Goal: Task Accomplishment & Management: Complete application form

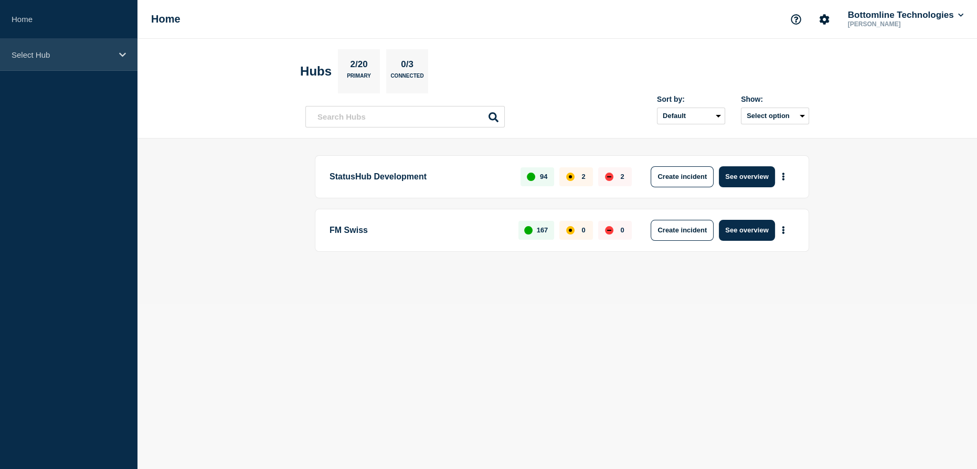
click at [38, 58] on p "Select Hub" at bounding box center [62, 54] width 101 height 9
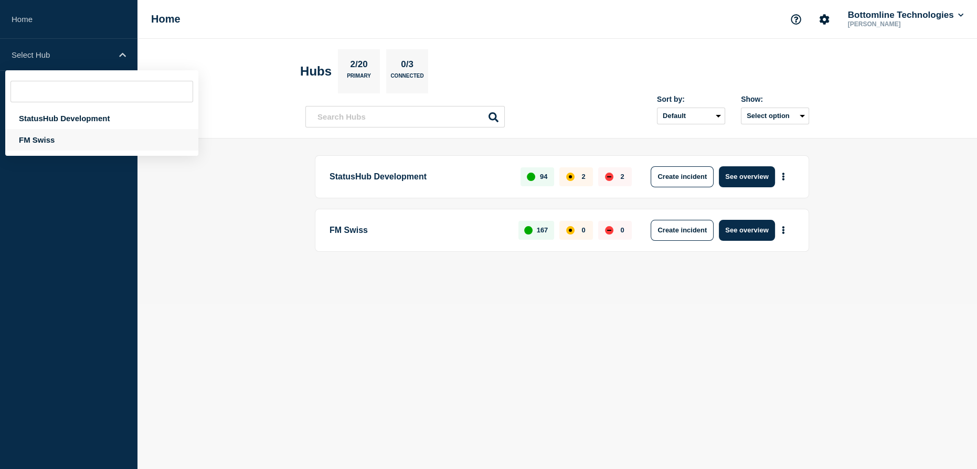
click at [36, 140] on div "FM Swiss" at bounding box center [101, 140] width 193 height 22
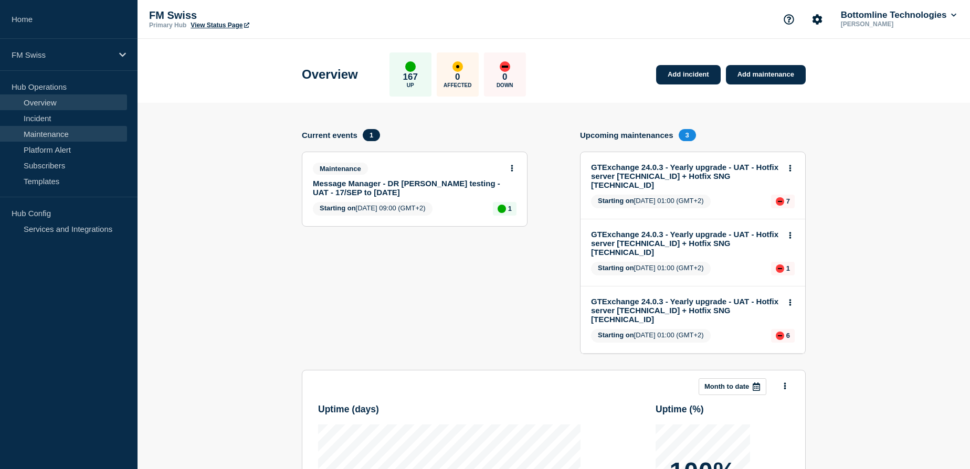
click at [46, 134] on link "Maintenance" at bounding box center [63, 134] width 127 height 16
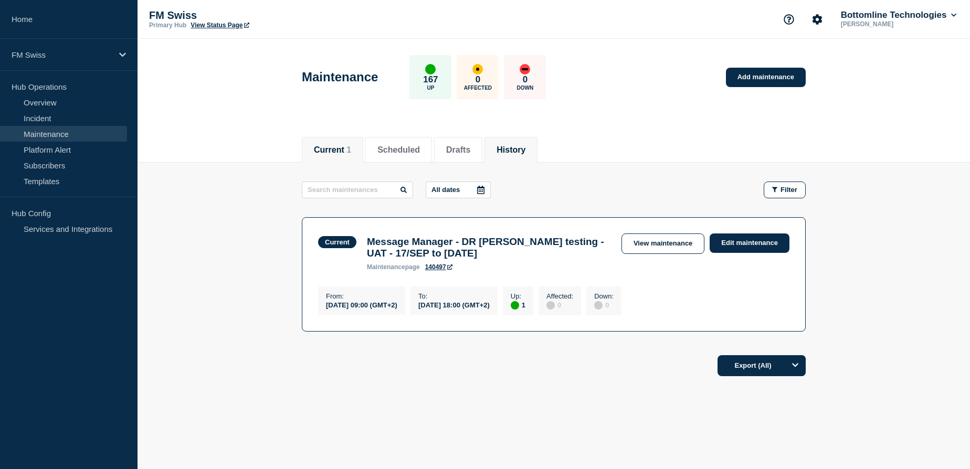
click at [525, 147] on button "History" at bounding box center [511, 149] width 29 height 9
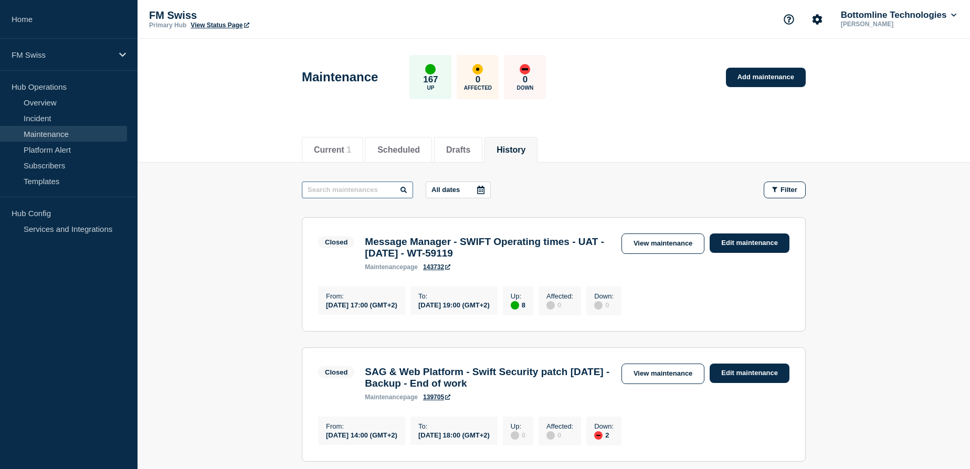
click at [323, 189] on input "text" at bounding box center [357, 190] width 111 height 17
type input "GTData"
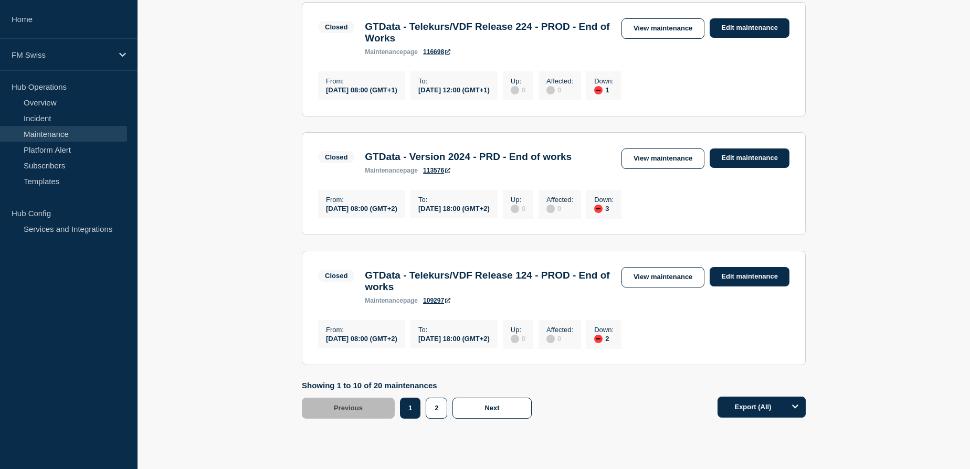
scroll to position [1097, 0]
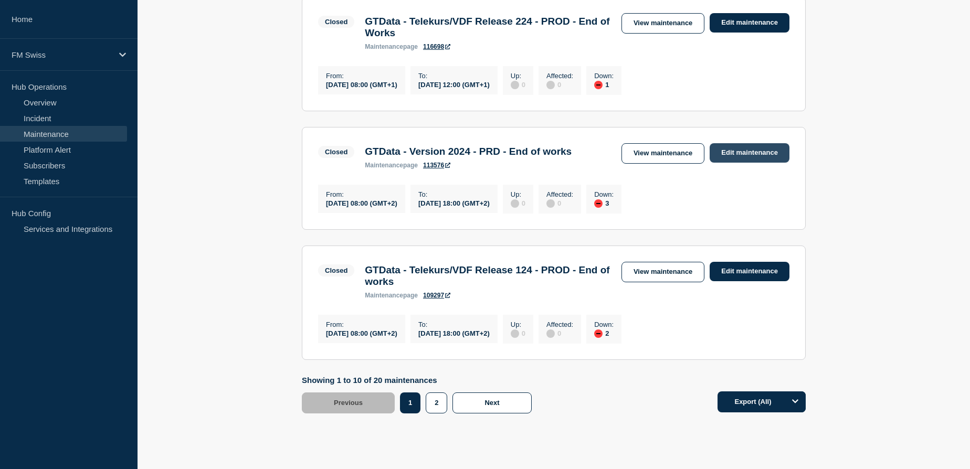
click at [753, 163] on link "Edit maintenance" at bounding box center [750, 152] width 80 height 19
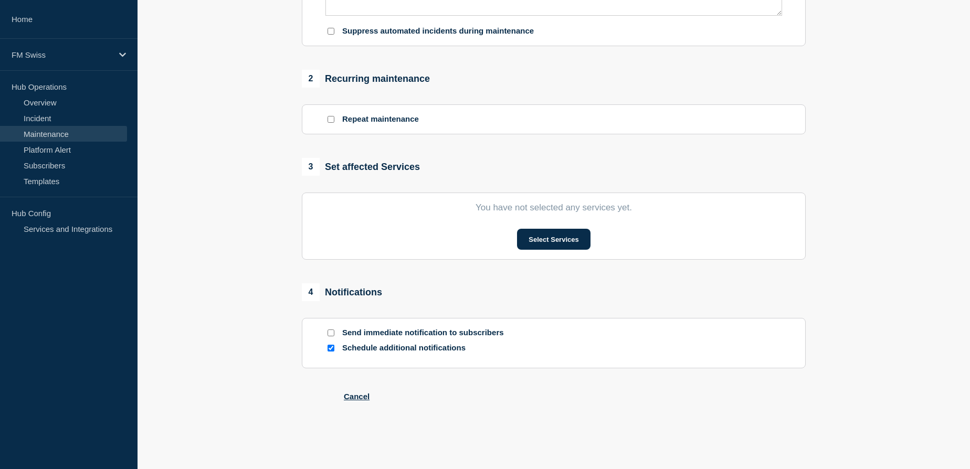
type input "GTData - Version 2024 - PRD - End of works"
type input "2024-10-12"
type input "08:00"
type input "2024-10-12"
type input "18:00"
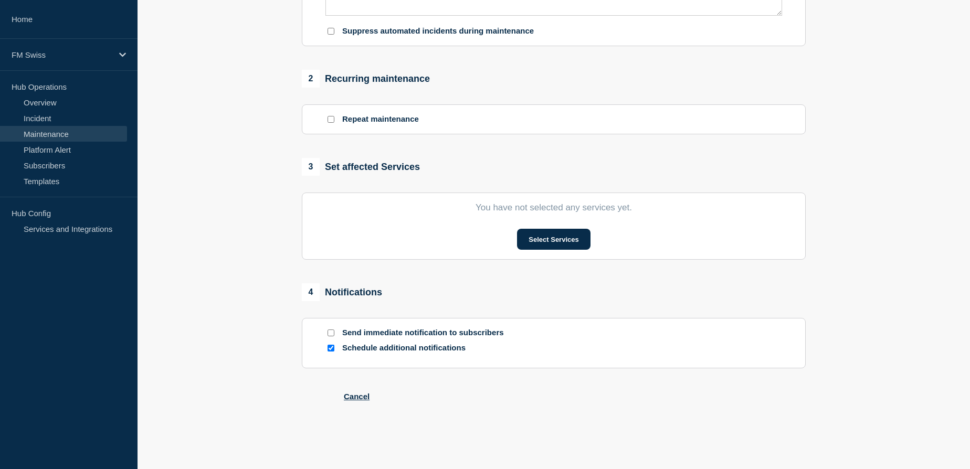
checkbox input "false"
checkbox input "true"
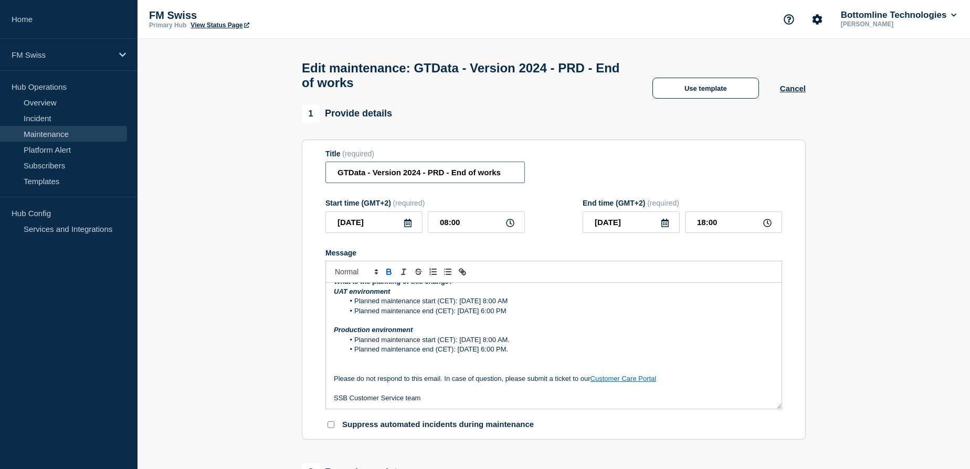
drag, startPoint x: 337, startPoint y: 177, endPoint x: 418, endPoint y: 180, distance: 81.4
click at [418, 180] on input "GTData - Version 2024 - PRD - End of works" at bounding box center [424, 173] width 199 height 22
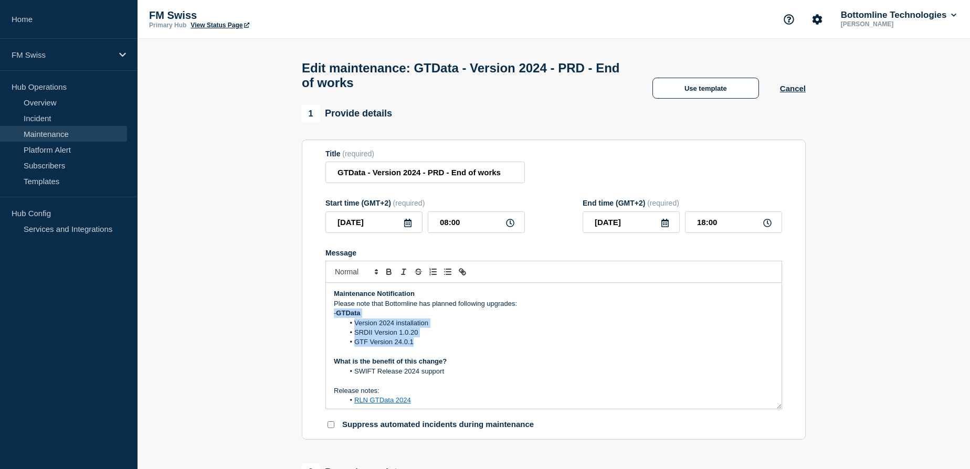
drag, startPoint x: 328, startPoint y: 319, endPoint x: 432, endPoint y: 343, distance: 107.2
click at [432, 343] on div "Maintenance Notification Please note that Bottomline has planned following upgr…" at bounding box center [554, 346] width 456 height 126
copy div "- GTData Version 2024 installation SRDII Version 1.0.20 GTF Version 24.0.1"
drag, startPoint x: 446, startPoint y: 376, endPoint x: 351, endPoint y: 379, distance: 95.0
click at [351, 376] on li "SWIFT Release 2024 support" at bounding box center [559, 371] width 430 height 9
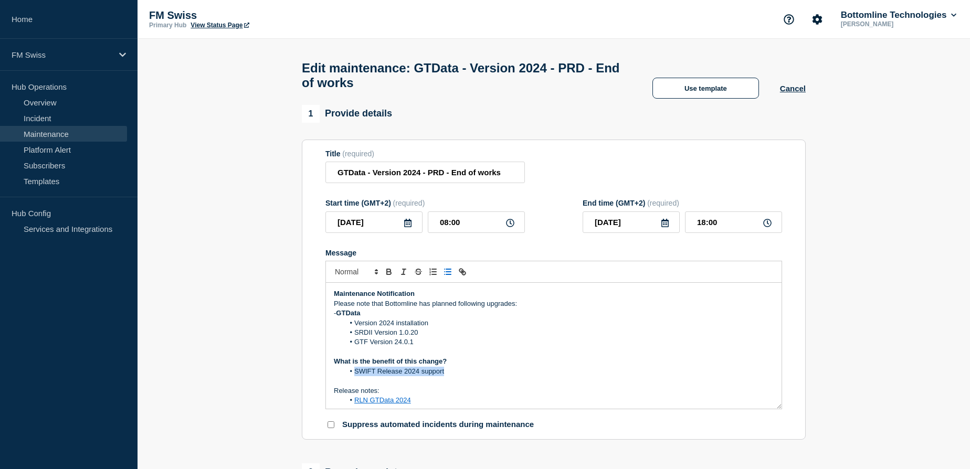
copy li "SWIFT Release 2024 support"
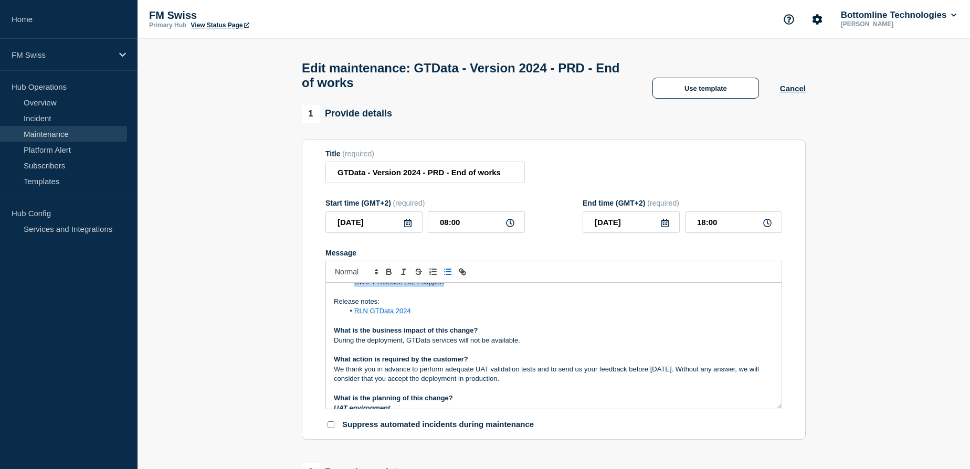
scroll to position [95, 0]
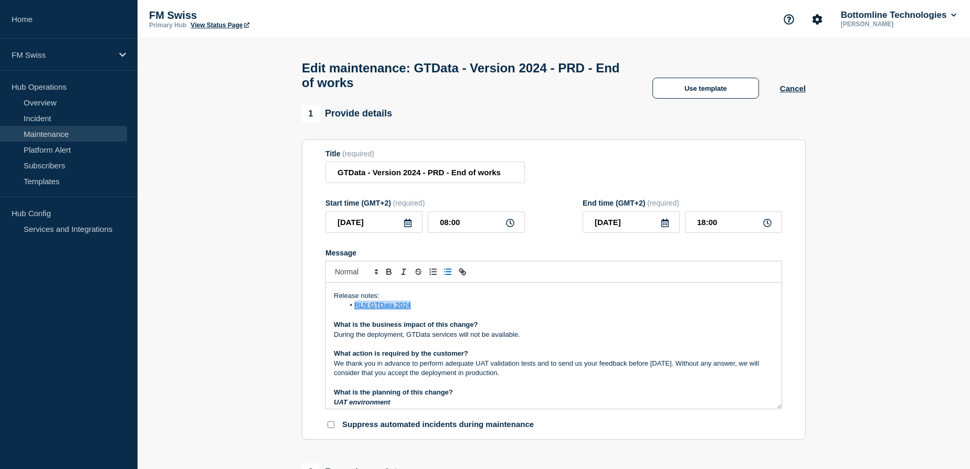
drag, startPoint x: 414, startPoint y: 307, endPoint x: 355, endPoint y: 308, distance: 59.3
click at [355, 308] on li "RLN GTData 2024" at bounding box center [559, 305] width 430 height 9
copy link "RLN GTData 2024"
click at [464, 336] on p "During the deployment, GTData services will not be available." at bounding box center [554, 334] width 440 height 9
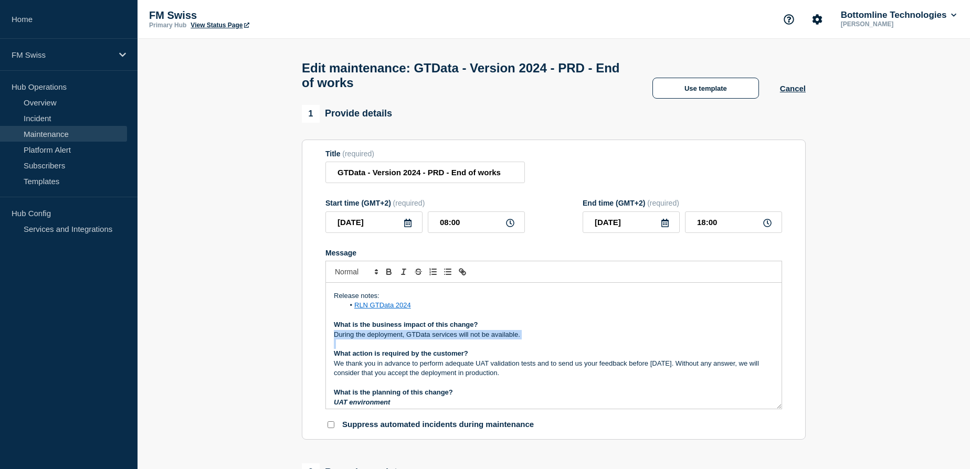
click at [464, 336] on p "During the deployment, GTData services will not be available." at bounding box center [554, 334] width 440 height 9
copy p "During the deployment, GTData services will not be available."
drag, startPoint x: 559, startPoint y: 377, endPoint x: 315, endPoint y: 369, distance: 244.2
click at [315, 369] on section "Title (required) GTData - Version 2024 - PRD - End of works Start time (GMT+2) …" at bounding box center [554, 290] width 504 height 301
copy p "We thank you in advance to perform adequate UAT validation tests and to send us…"
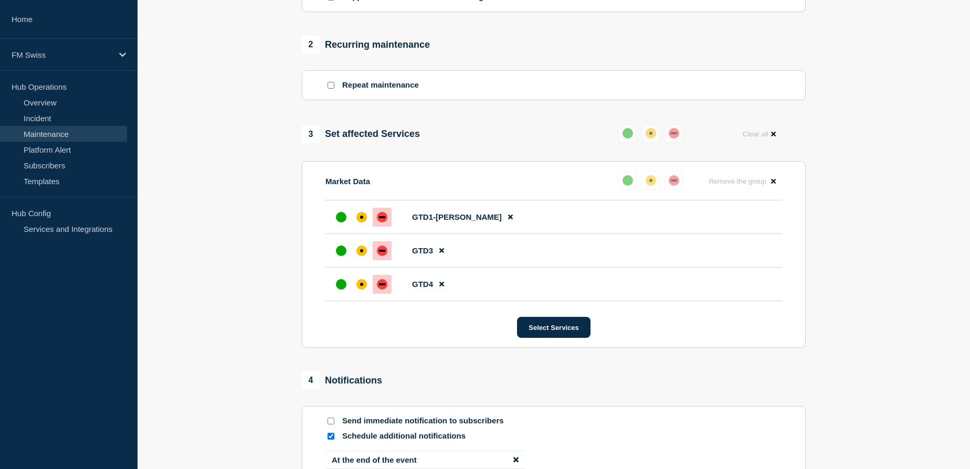
scroll to position [477, 0]
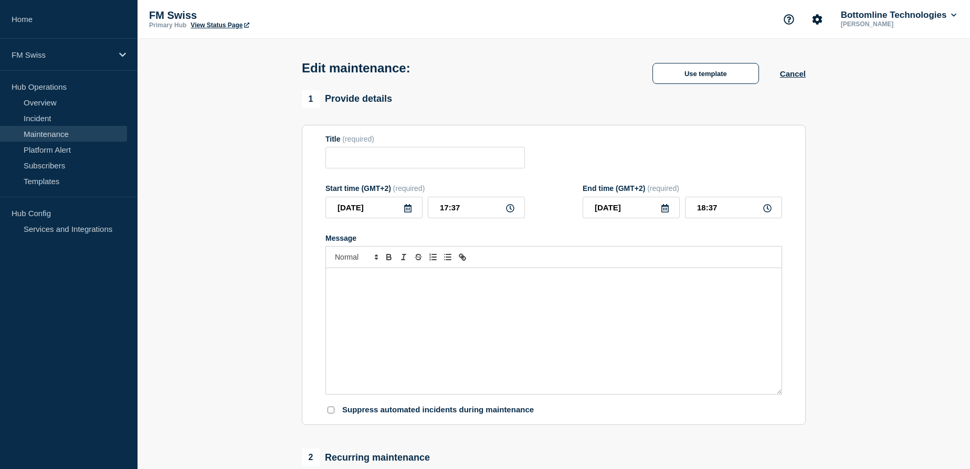
type input "GTData - Version 2024 - PRD - End of works"
type input "[DATE]"
type input "08:00"
type input "[DATE]"
type input "18:00"
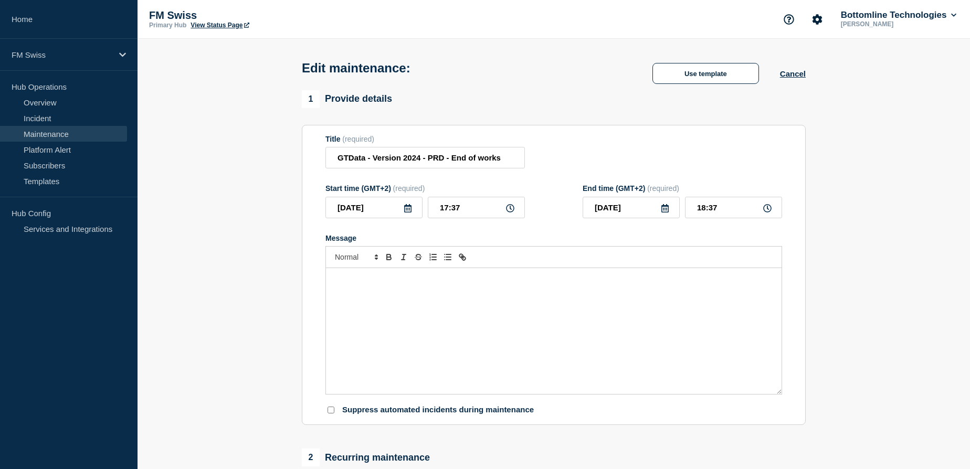
checkbox input "false"
checkbox input "true"
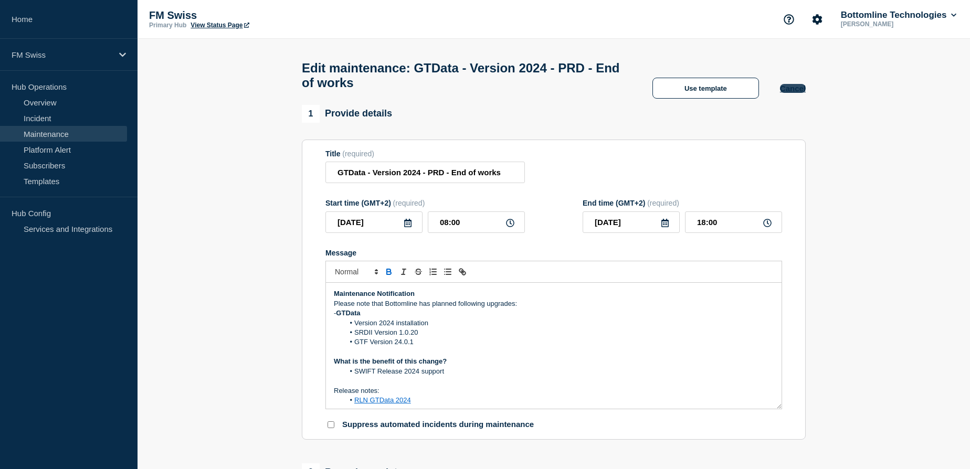
click at [785, 90] on button "Cancel" at bounding box center [793, 88] width 26 height 9
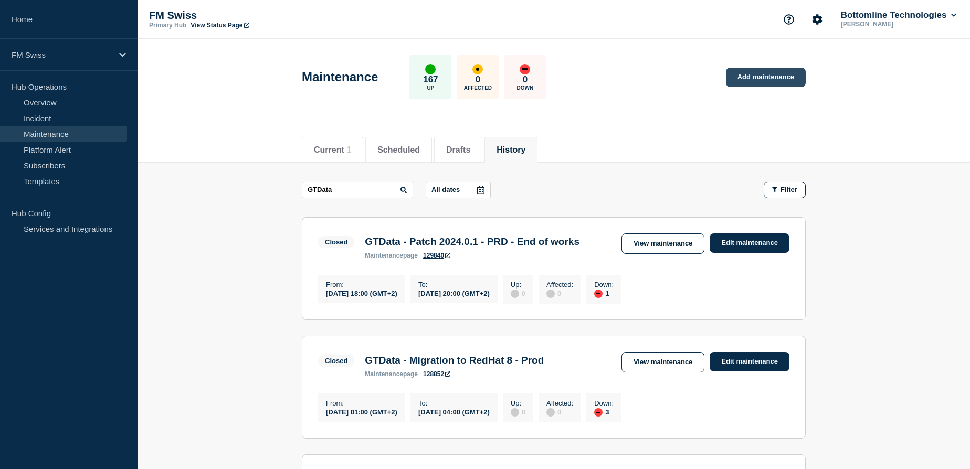
click at [772, 77] on link "Add maintenance" at bounding box center [766, 77] width 80 height 19
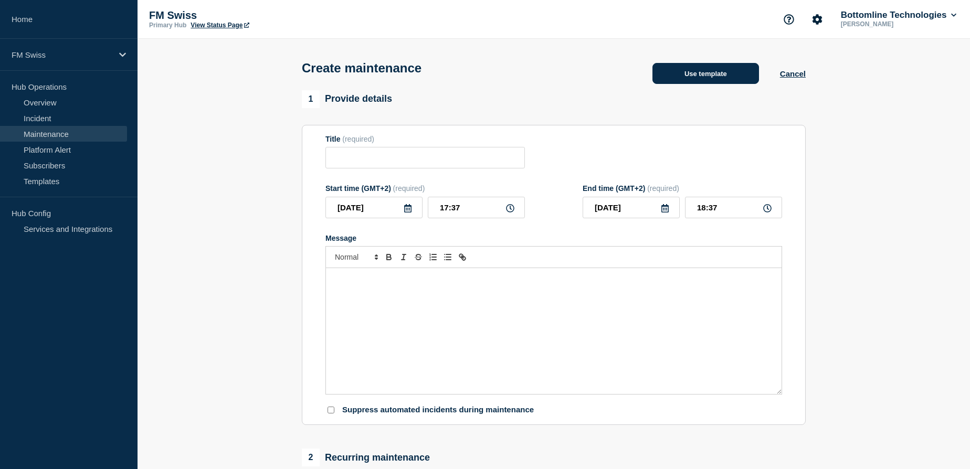
click at [701, 76] on button "Use template" at bounding box center [705, 73] width 107 height 21
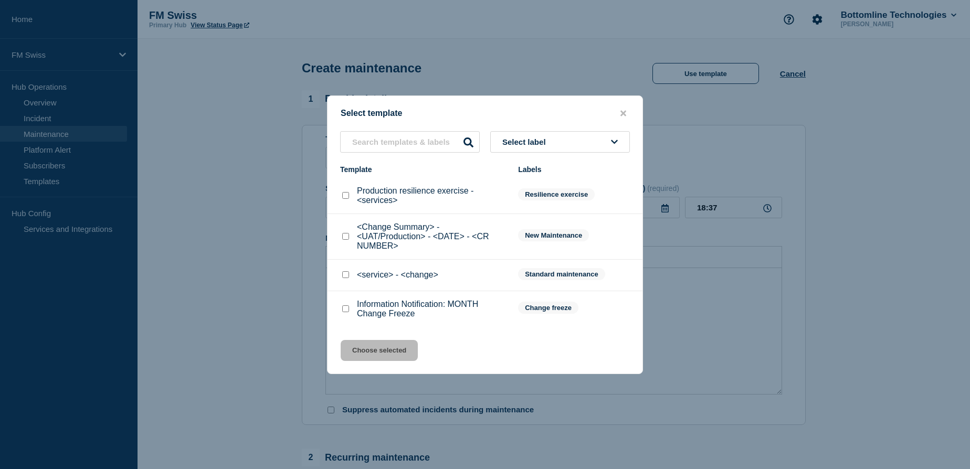
click at [346, 276] on input "<service> - <change> checkbox" at bounding box center [345, 274] width 7 height 7
checkbox input "true"
click at [372, 354] on button "Choose selected" at bounding box center [379, 350] width 77 height 21
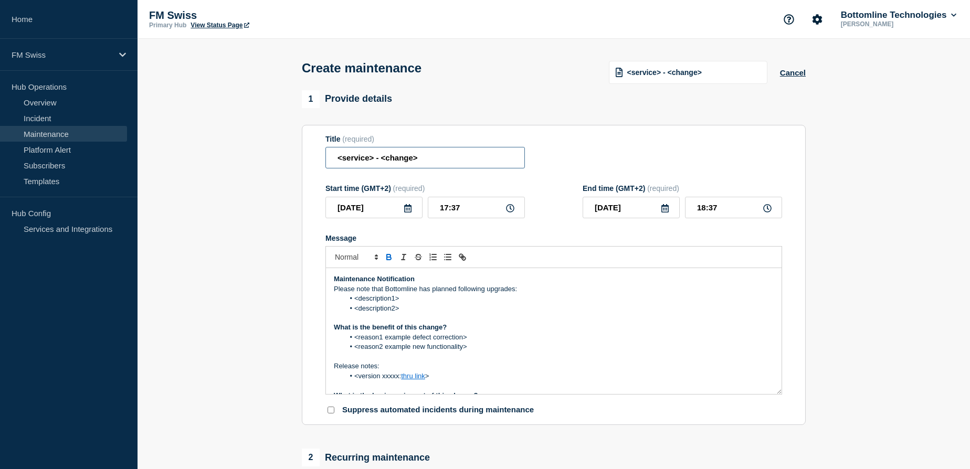
drag, startPoint x: 430, startPoint y: 162, endPoint x: 308, endPoint y: 160, distance: 122.3
click at [308, 160] on section "Title (required) <service> - <change> Start time (GMT+2) (required) [DATE] 17:3…" at bounding box center [554, 275] width 504 height 301
paste input "GTData - Version 2024"
click at [418, 159] on input "GTData - Version 2024" at bounding box center [424, 158] width 199 height 22
type input "GTData - Version 2025"
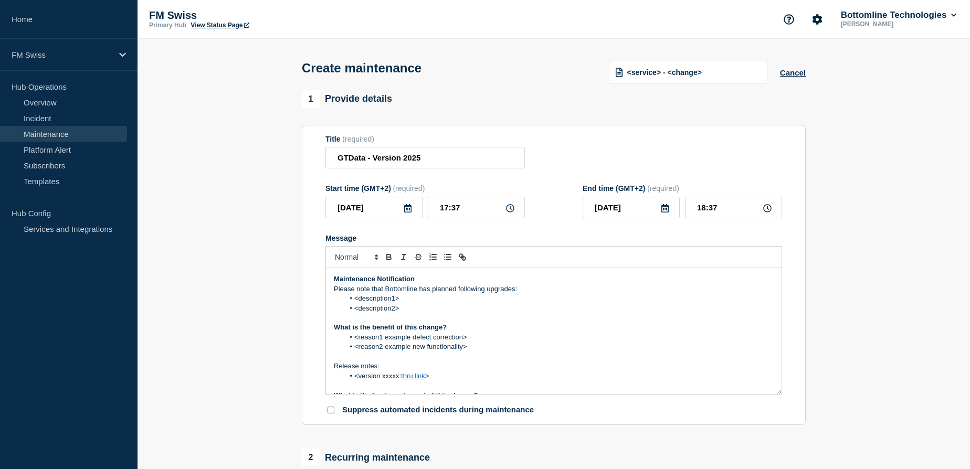
click at [406, 207] on icon at bounding box center [407, 208] width 7 height 8
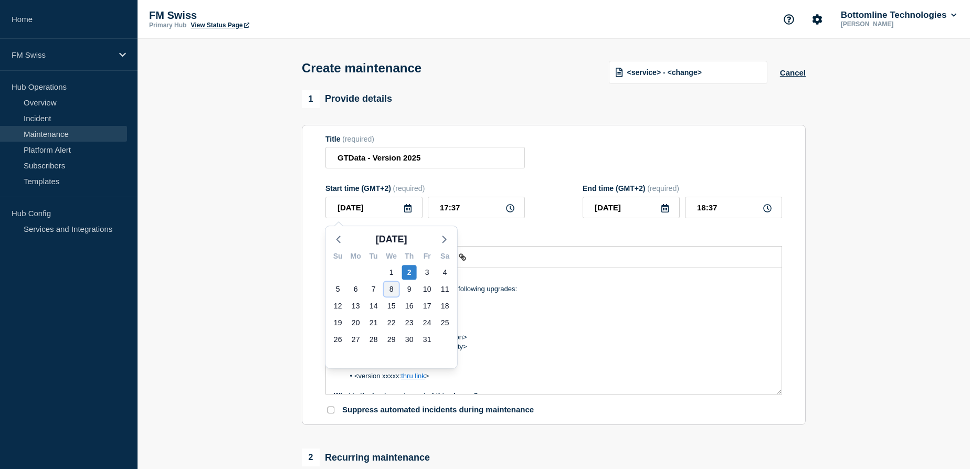
click at [389, 290] on div "8" at bounding box center [391, 289] width 15 height 15
type input "[DATE]"
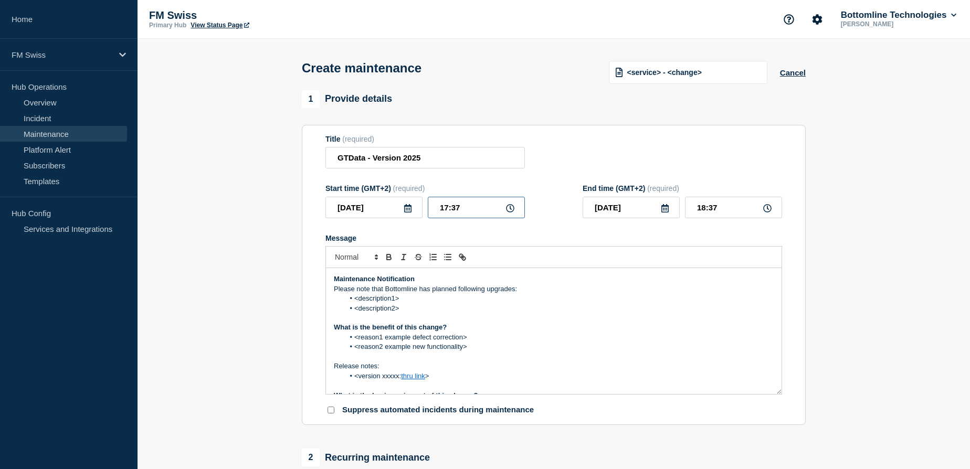
click at [434, 209] on input "17:37" at bounding box center [476, 208] width 97 height 22
click at [441, 208] on input "17:37" at bounding box center [476, 208] width 97 height 22
type input "08:37"
type input "09:37"
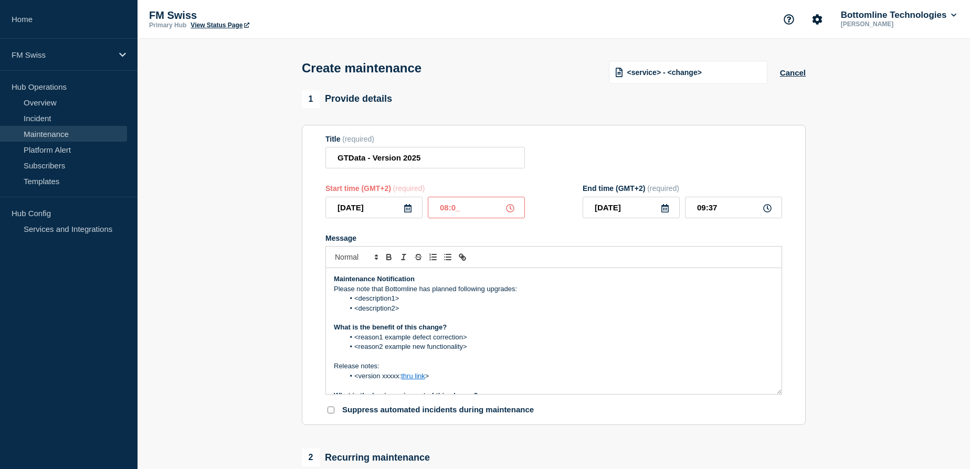
type input "08:00"
type input "09:00"
click at [642, 210] on input "[DATE]" at bounding box center [631, 208] width 97 height 22
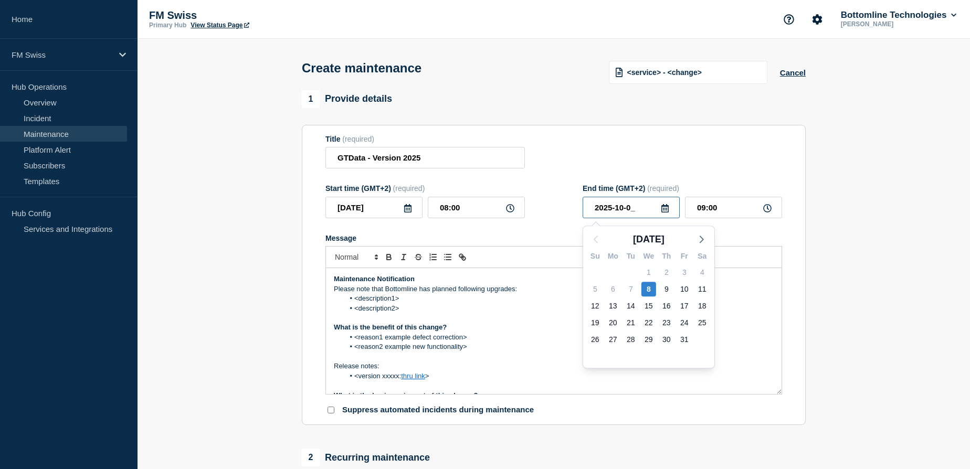
type input "[DATE]"
click at [700, 207] on input "09:00" at bounding box center [733, 208] width 97 height 22
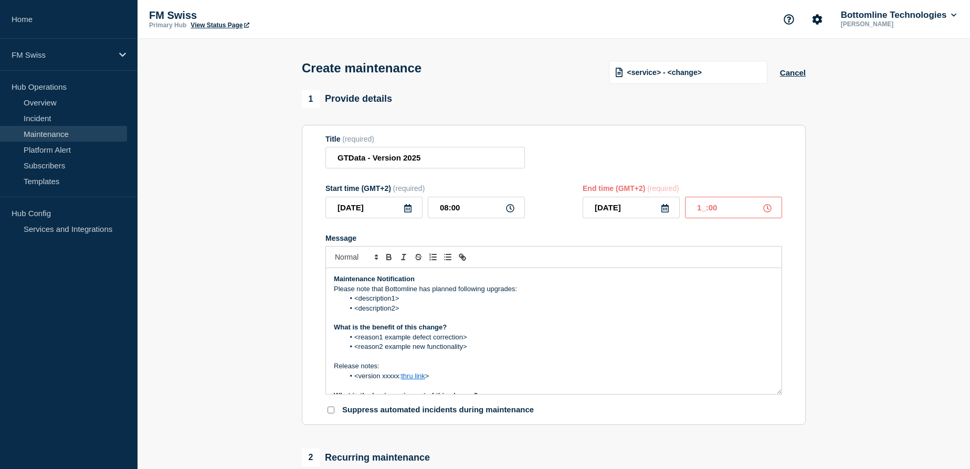
type input "18:00"
click at [745, 152] on div "Title (required) GTData - Version 2025" at bounding box center [553, 152] width 457 height 34
drag, startPoint x: 403, startPoint y: 309, endPoint x: 347, endPoint y: 302, distance: 56.6
click at [347, 302] on ol "<description1> <description2>" at bounding box center [554, 303] width 440 height 19
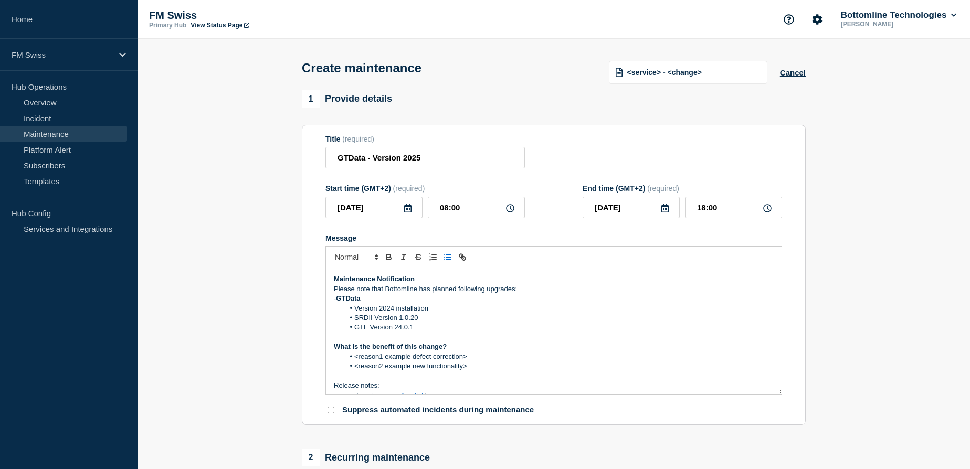
click at [337, 299] on strong "GTData" at bounding box center [348, 298] width 24 height 8
click at [393, 310] on li "Version 2024 installation" at bounding box center [559, 308] width 430 height 9
click at [414, 330] on li "GTF Version 24.0.1" at bounding box center [559, 327] width 430 height 9
click at [445, 331] on li "GTF Version 25.0.4" at bounding box center [559, 327] width 430 height 9
drag, startPoint x: 470, startPoint y: 366, endPoint x: 348, endPoint y: 355, distance: 121.7
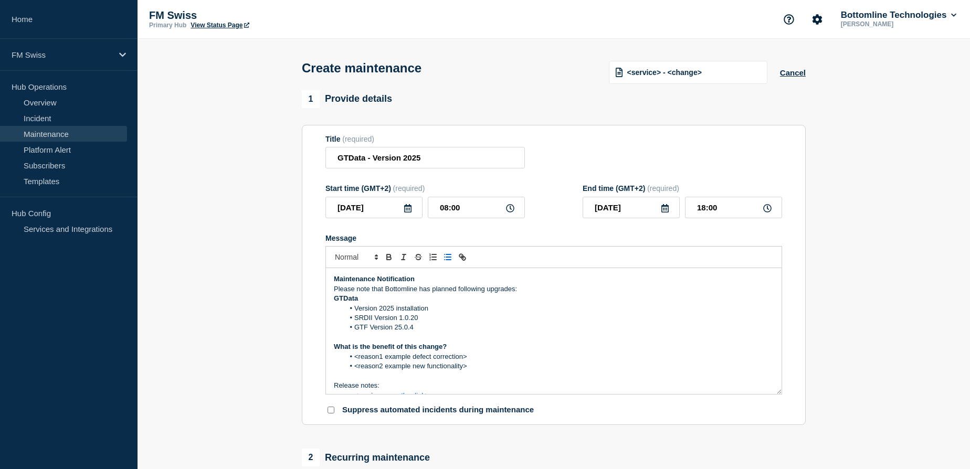
click at [348, 355] on ol "<reason1 example defect correction> <reason2 example new functionality>" at bounding box center [554, 361] width 440 height 19
click at [420, 358] on li "SWIFT Release 2024 support" at bounding box center [559, 356] width 430 height 9
click at [560, 348] on p "What is the benefit of this change?" at bounding box center [554, 346] width 440 height 9
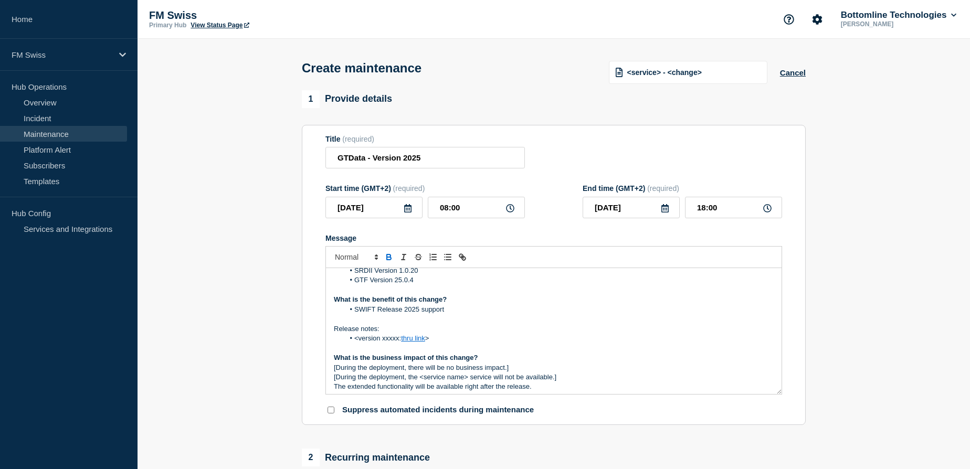
click at [435, 342] on li "<version xxxxx: thru link >" at bounding box center [559, 338] width 430 height 9
drag, startPoint x: 445, startPoint y: 339, endPoint x: 355, endPoint y: 339, distance: 90.3
click at [355, 339] on li "<version xxxxx: thru link >" at bounding box center [559, 338] width 430 height 9
drag, startPoint x: 417, startPoint y: 340, endPoint x: 355, endPoint y: 340, distance: 61.9
click at [355, 340] on li "RLN GTData 2024" at bounding box center [559, 338] width 430 height 9
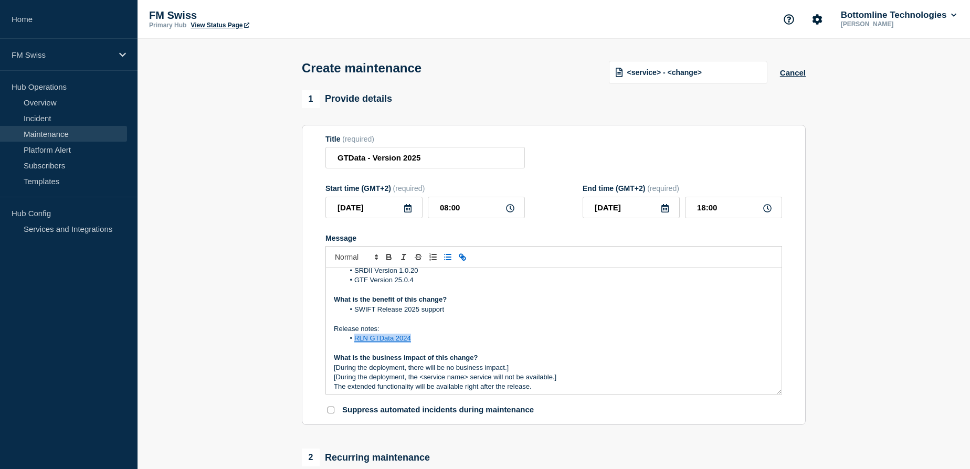
click at [463, 258] on icon "Toggle link" at bounding box center [464, 259] width 4 height 4
click at [423, 345] on p "Message" at bounding box center [554, 348] width 440 height 9
click at [425, 339] on li "RLN GTData 2024" at bounding box center [559, 338] width 430 height 9
click at [446, 342] on li "RLN GTData 2025" at bounding box center [559, 338] width 430 height 9
click at [330, 367] on div "Maintenance Notification Please note that Bottomline has planned following upgr…" at bounding box center [554, 331] width 456 height 126
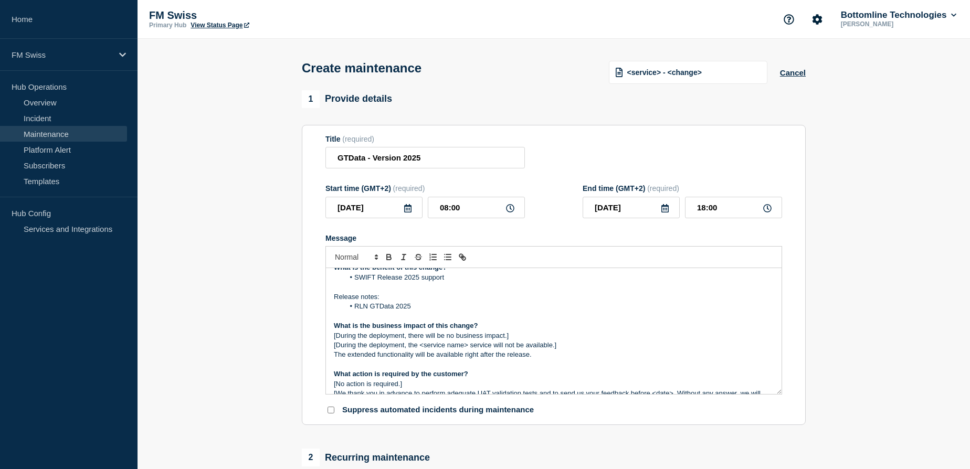
scroll to position [95, 0]
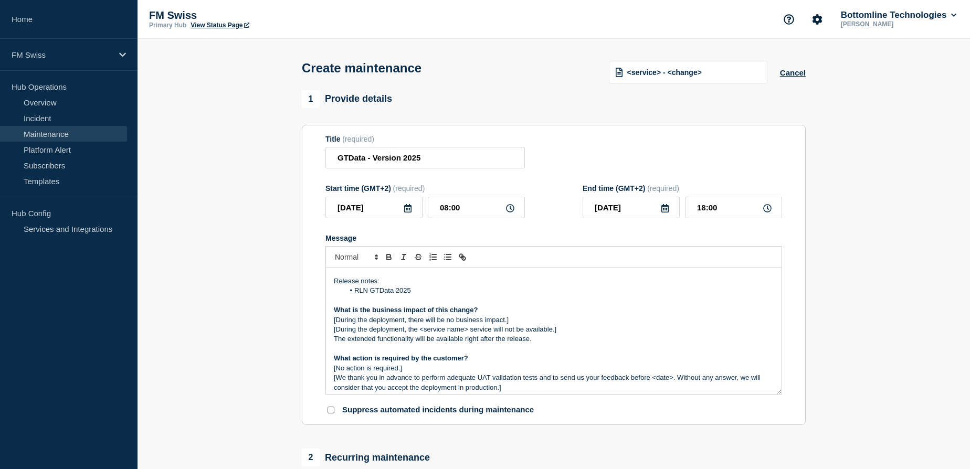
drag, startPoint x: 540, startPoint y: 342, endPoint x: 318, endPoint y: 318, distance: 223.9
click at [318, 318] on section "Title (required) GTData - Version 2025 Start time (GMT+2) (required) [DATE] 08:…" at bounding box center [554, 275] width 504 height 301
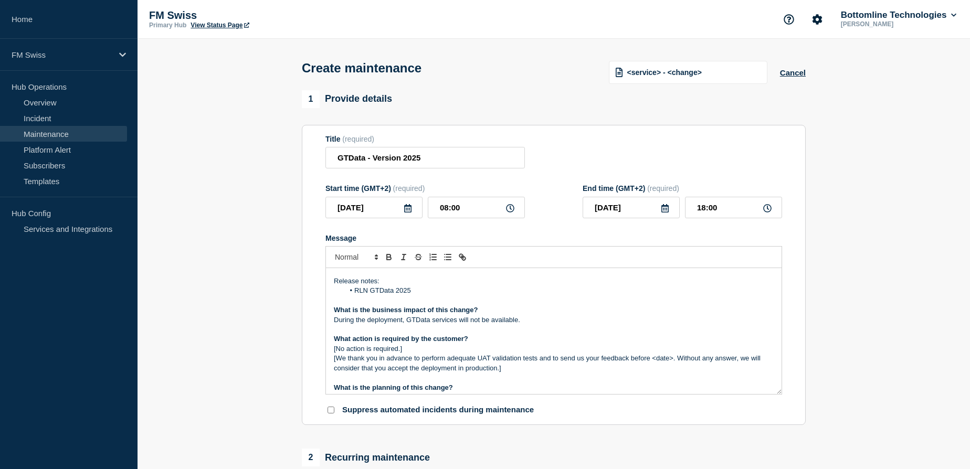
drag, startPoint x: 508, startPoint y: 371, endPoint x: 318, endPoint y: 347, distance: 191.9
click at [318, 347] on section "Title (required) GTData - Version 2025 Start time (GMT+2) (required) [DATE] 08:…" at bounding box center [554, 275] width 504 height 301
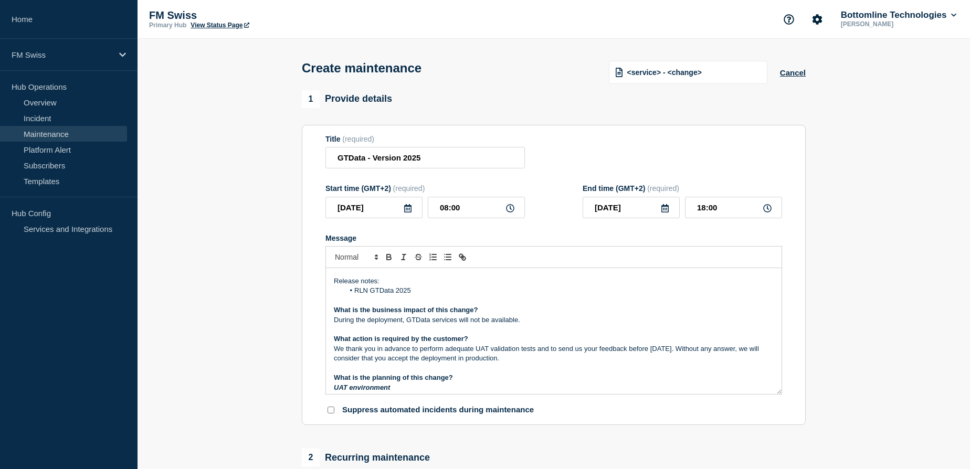
click at [650, 350] on p "We thank you in advance to perform adequate UAT validation tests and to send us…" at bounding box center [554, 353] width 440 height 19
click at [662, 351] on p "We thank you in advance to perform adequate UAT validation tests and to send us…" at bounding box center [554, 353] width 440 height 19
click at [675, 349] on p "We thank you in advance to perform adequate UAT validation tests and to send us…" at bounding box center [554, 353] width 440 height 19
click at [653, 348] on p "We thank you in advance to perform adequate UAT validation tests and to send us…" at bounding box center [554, 353] width 440 height 19
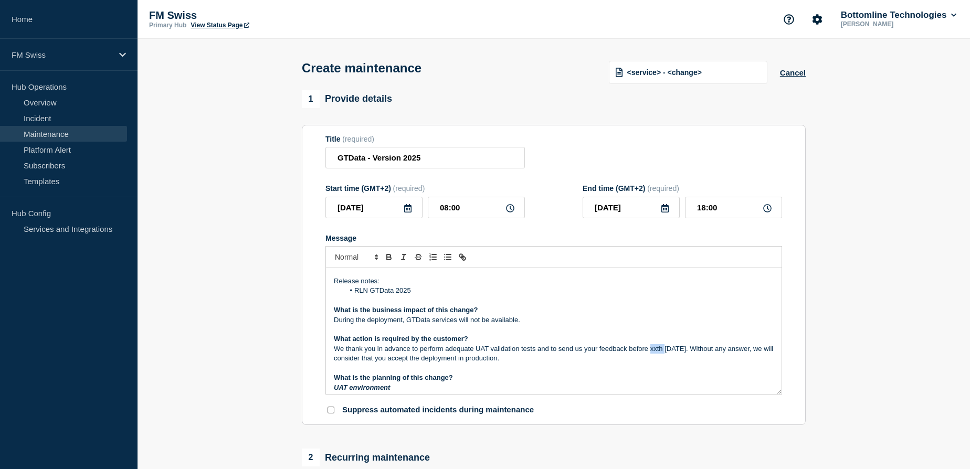
click at [653, 348] on p "We thank you in advance to perform adequate UAT validation tests and to send us…" at bounding box center [554, 353] width 440 height 19
click at [557, 359] on p "We thank you in advance to perform adequate UAT validation tests and to send us…" at bounding box center [554, 353] width 440 height 19
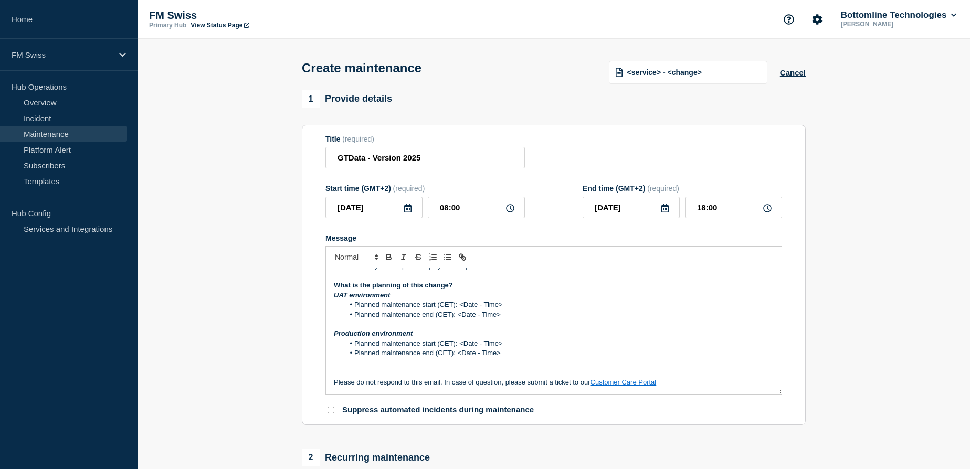
scroll to position [191, 0]
drag, startPoint x: 460, startPoint y: 302, endPoint x: 502, endPoint y: 302, distance: 42.5
click at [502, 302] on li "Planned maintenance start (CET): <Date - Time>" at bounding box center [559, 301] width 430 height 9
click at [479, 304] on li "Planned maintenance start (CET): <Date - Time>" at bounding box center [559, 301] width 430 height 9
drag, startPoint x: 460, startPoint y: 302, endPoint x: 501, endPoint y: 303, distance: 40.4
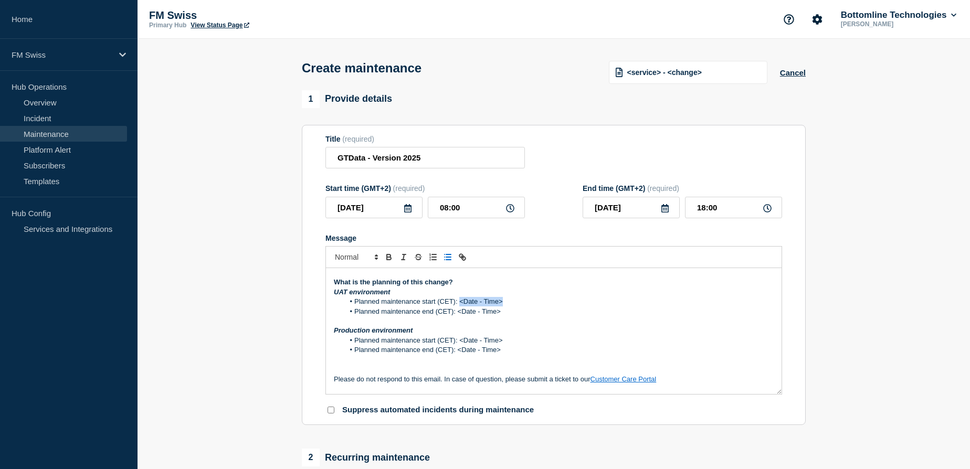
click at [501, 303] on li "Planned maintenance start (CET): <Date - Time>" at bounding box center [559, 301] width 430 height 9
click at [596, 303] on li "Planned maintenance start (CET): [DATE] 8zh [DATE] - 08:00 AM" at bounding box center [559, 301] width 430 height 9
click at [504, 303] on li "Planned maintenance start (CET): [DATE] 8zh [DATE] - 08:00 AM" at bounding box center [559, 301] width 430 height 9
drag, startPoint x: 592, startPoint y: 299, endPoint x: 461, endPoint y: 303, distance: 131.3
click at [461, 303] on li "Planned maintenance start (CET): [DATE] 08:00 AM" at bounding box center [559, 301] width 430 height 9
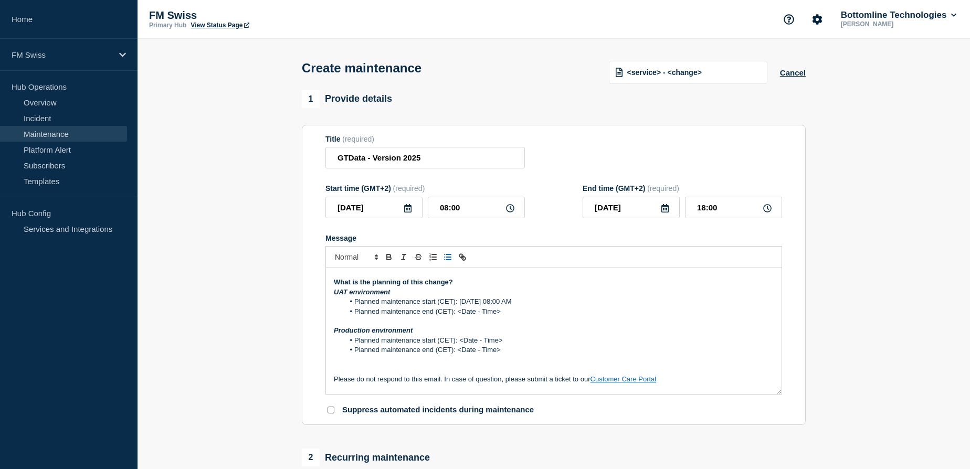
copy li "[DATE] 08:00 AM"
drag, startPoint x: 492, startPoint y: 312, endPoint x: 458, endPoint y: 314, distance: 34.7
click at [458, 314] on li "Planned maintenance end (CET): <Date - Time>" at bounding box center [559, 311] width 430 height 9
click at [466, 311] on li "Planned maintenance end (CET): [DATE] 08:00 AM" at bounding box center [559, 311] width 430 height 9
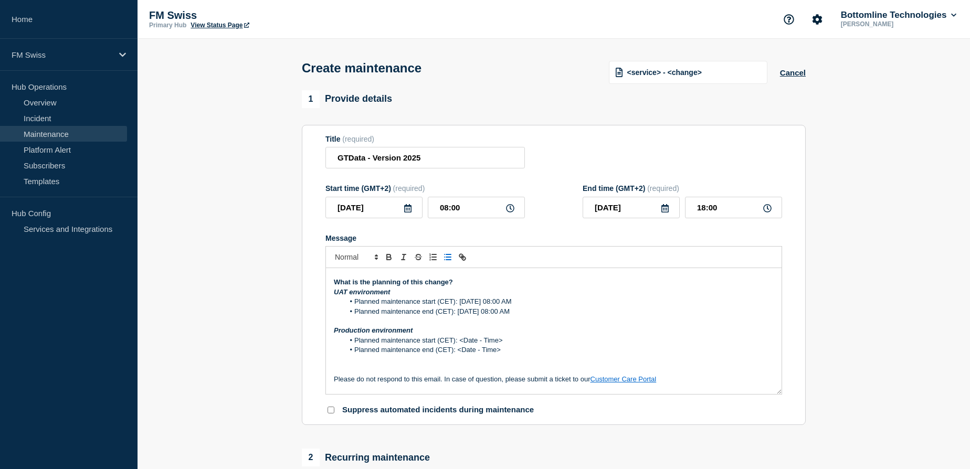
click at [551, 312] on li "Planned maintenance end (CET): [DATE] 08:00 AM" at bounding box center [559, 311] width 430 height 9
click at [652, 312] on li "Planned maintenance end (CET): [DATE] 06:00 PM" at bounding box center [559, 311] width 430 height 9
click at [459, 341] on li "Planned maintenance start (CET): <Date - Time>" at bounding box center [559, 340] width 430 height 9
click at [491, 313] on li "Planned maintenance end (CET): [DATE] 06:00 PM" at bounding box center [559, 311] width 430 height 9
drag, startPoint x: 498, startPoint y: 302, endPoint x: 589, endPoint y: 303, distance: 91.3
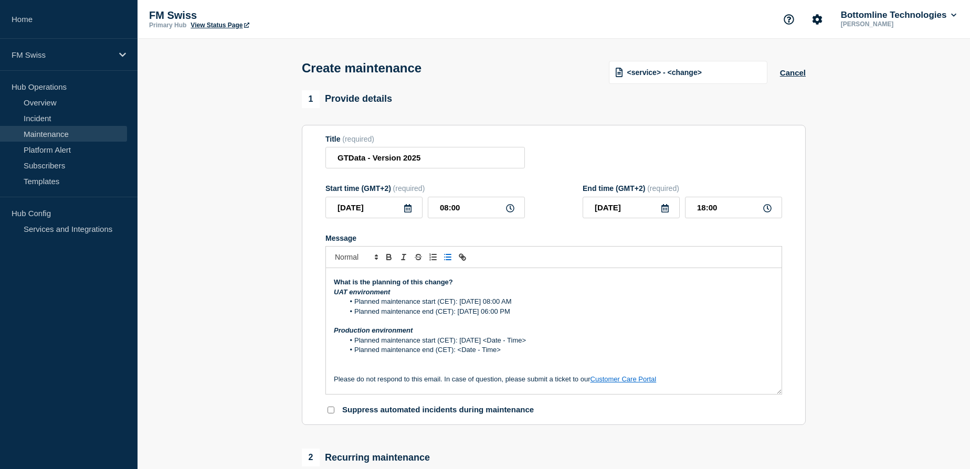
click at [589, 303] on li "Planned maintenance start (CET): [DATE] 08:00 AM" at bounding box center [559, 301] width 430 height 9
copy li "[DATE] 08:00 AM"
drag, startPoint x: 488, startPoint y: 340, endPoint x: 532, endPoint y: 339, distance: 44.1
click at [532, 339] on li "Planned maintenance start (CET): [DATE] <Date - Time>" at bounding box center [559, 340] width 430 height 9
click at [511, 344] on li "Planned maintenance start (CET): [DATE] 08:00 AM" at bounding box center [559, 340] width 430 height 9
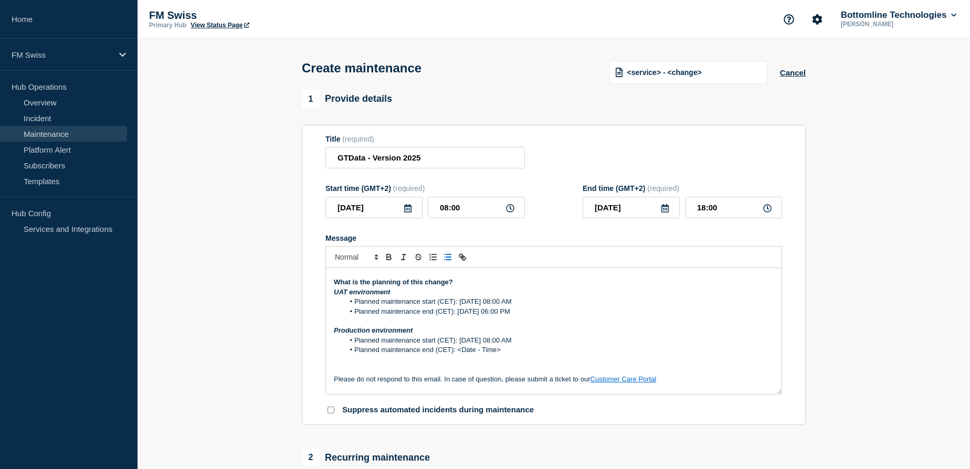
click at [511, 343] on li "Planned maintenance start (CET): [DATE] 08:00 AM" at bounding box center [559, 340] width 430 height 9
drag, startPoint x: 458, startPoint y: 351, endPoint x: 500, endPoint y: 350, distance: 42.0
click at [500, 350] on li "Planned maintenance end (CET): <Date - Time>" at bounding box center [559, 349] width 430 height 9
drag, startPoint x: 488, startPoint y: 312, endPoint x: 575, endPoint y: 312, distance: 86.6
click at [575, 312] on li "Planned maintenance end (CET): [DATE] 06:00 PM" at bounding box center [559, 311] width 430 height 9
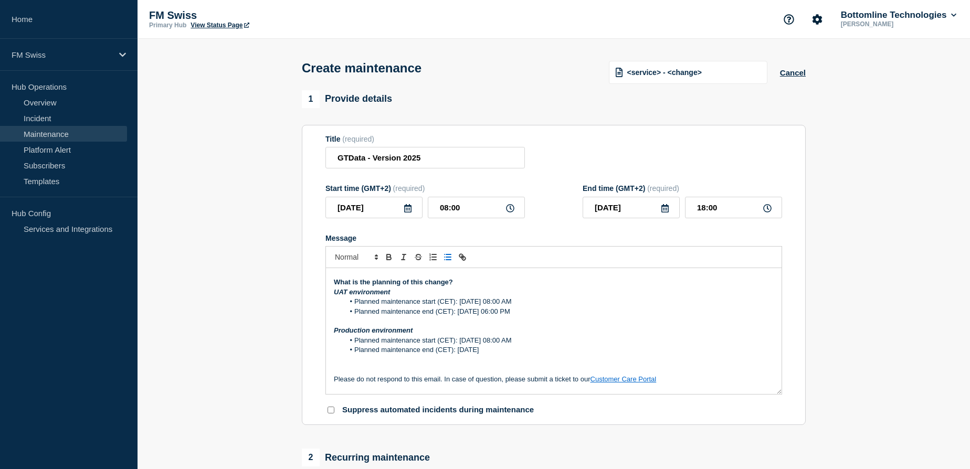
copy li "[DATE] 06:00 PM"
click at [497, 351] on li "Planned maintenance end (CET): [DATE]" at bounding box center [559, 349] width 430 height 9
click at [501, 352] on li "Planned maintenance end (CET): [DATE] 06:00 PM" at bounding box center [559, 349] width 430 height 9
click at [604, 351] on li "Planned maintenance end (CET): [DATE] 06:00 PM" at bounding box center [559, 349] width 430 height 9
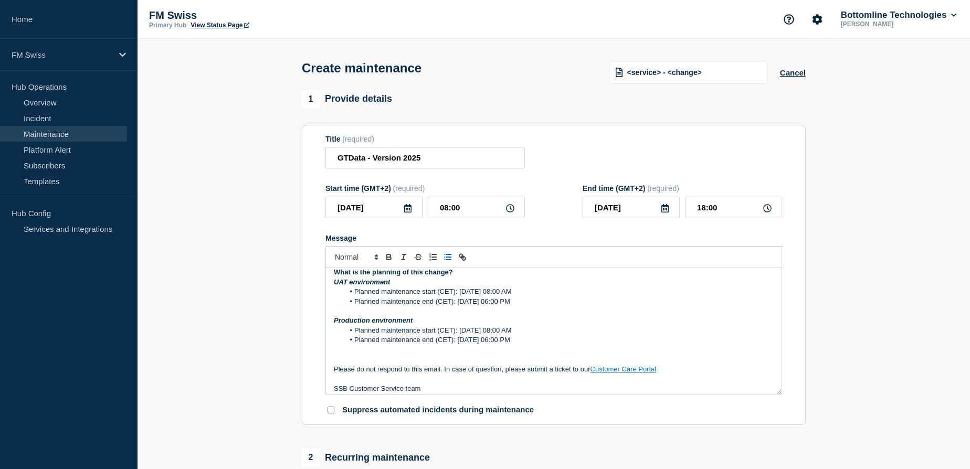
scroll to position [206, 0]
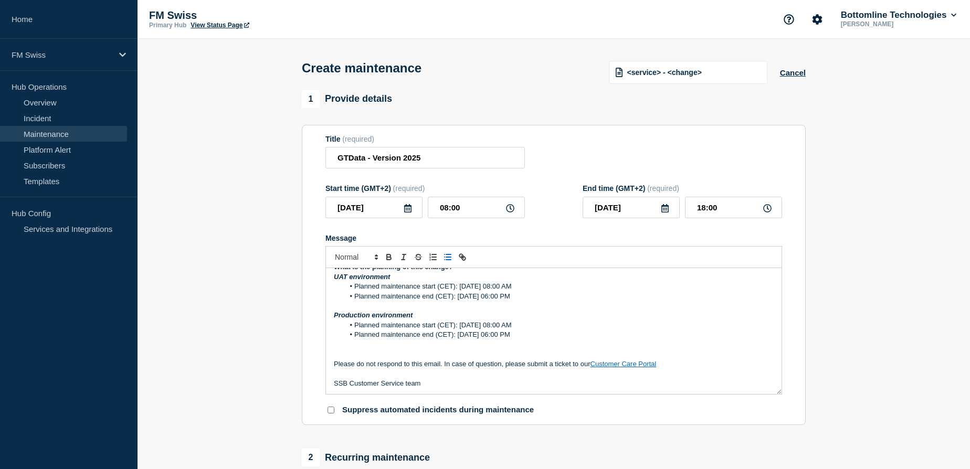
click at [347, 347] on p "Message" at bounding box center [554, 344] width 440 height 9
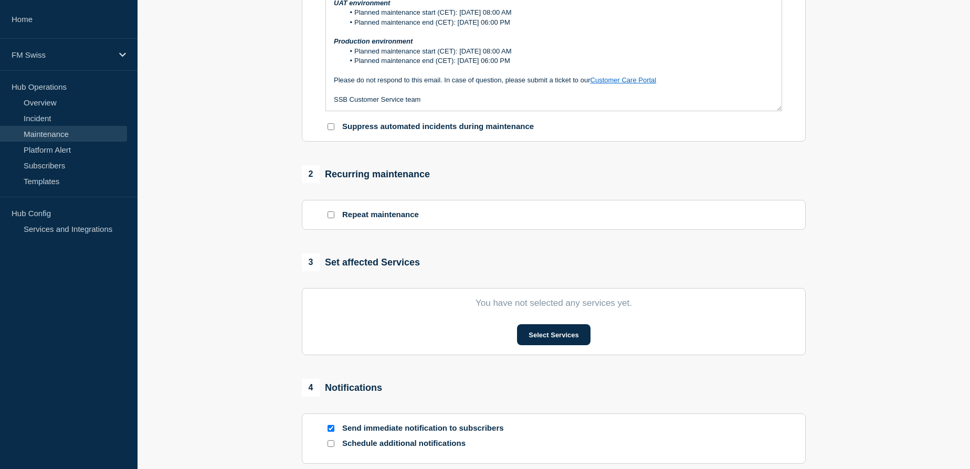
scroll to position [286, 0]
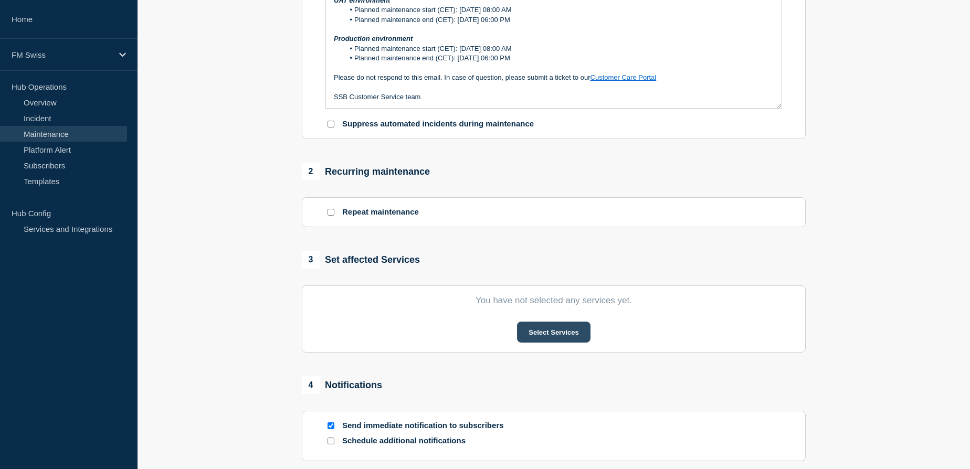
click at [547, 333] on button "Select Services" at bounding box center [553, 332] width 73 height 21
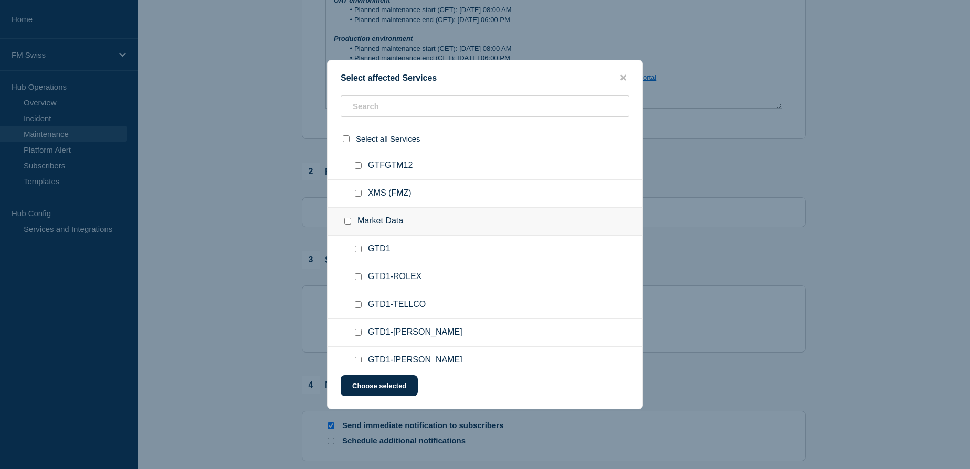
scroll to position [1717, 0]
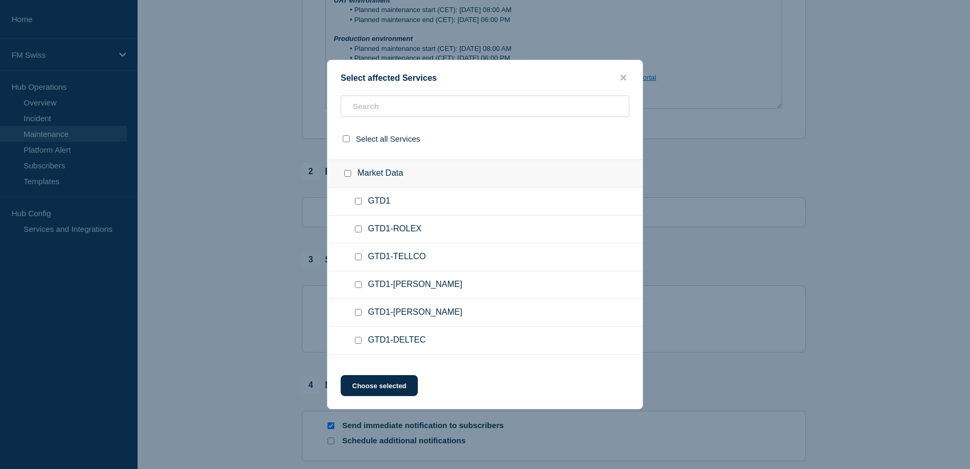
click at [358, 205] on input "GTD1 checkbox" at bounding box center [358, 201] width 7 height 7
checkbox input "true"
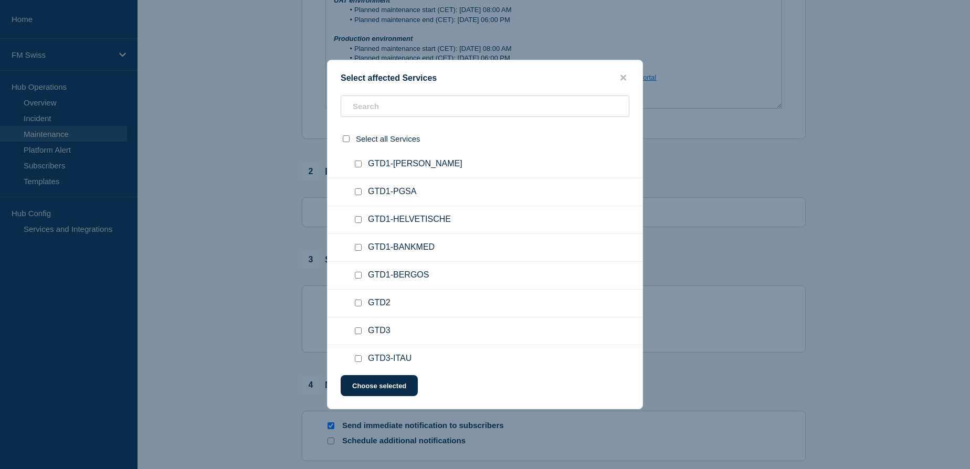
scroll to position [1956, 0]
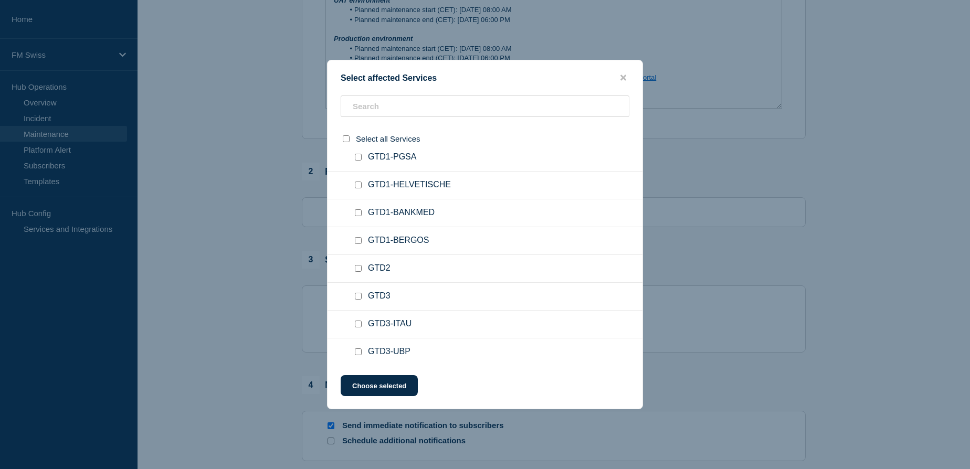
click at [358, 298] on input "GTD3 checkbox" at bounding box center [358, 296] width 7 height 7
checkbox input "true"
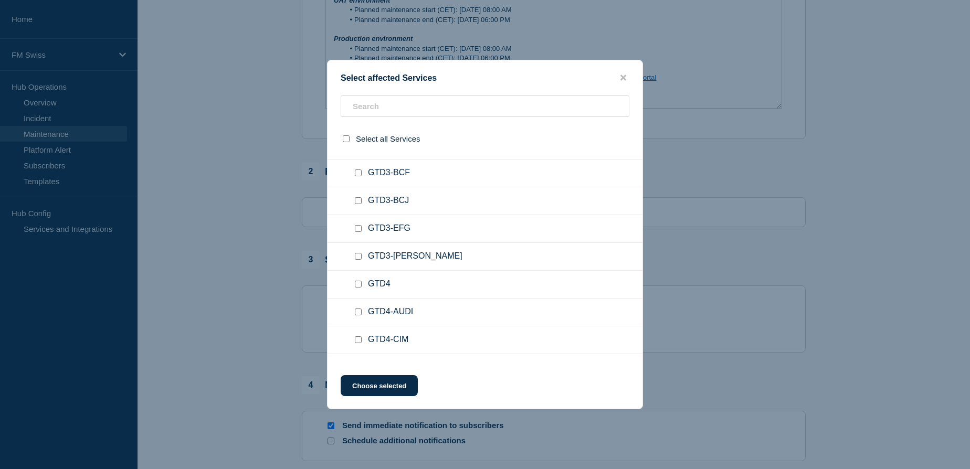
scroll to position [2433, 0]
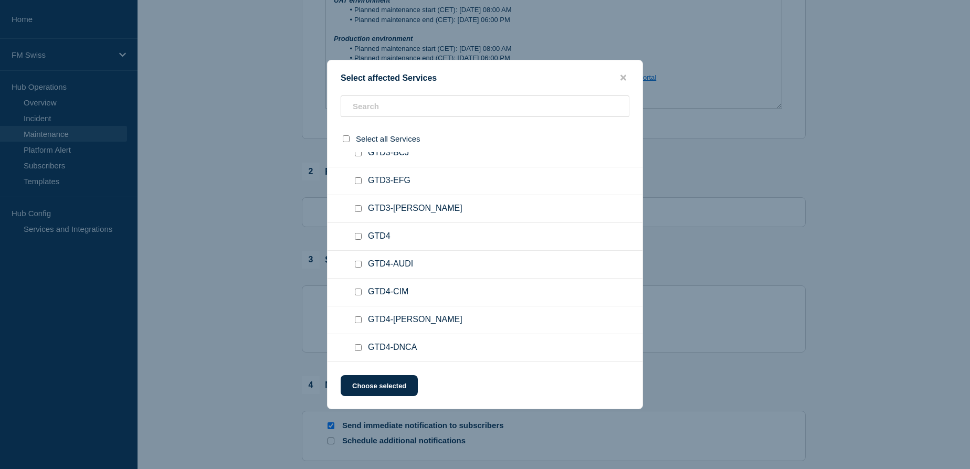
click at [358, 240] on input "GTD4 checkbox" at bounding box center [358, 236] width 7 height 7
checkbox input "true"
click at [371, 387] on button "Choose selected" at bounding box center [379, 385] width 77 height 21
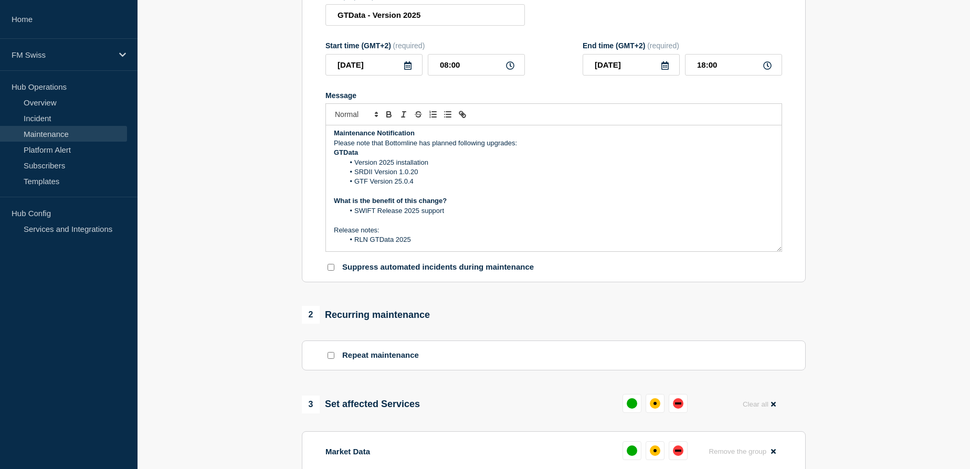
scroll to position [0, 0]
drag, startPoint x: 423, startPoint y: 175, endPoint x: 399, endPoint y: 176, distance: 23.6
click at [399, 176] on li "SRDII Version 1.0.20" at bounding box center [559, 175] width 430 height 9
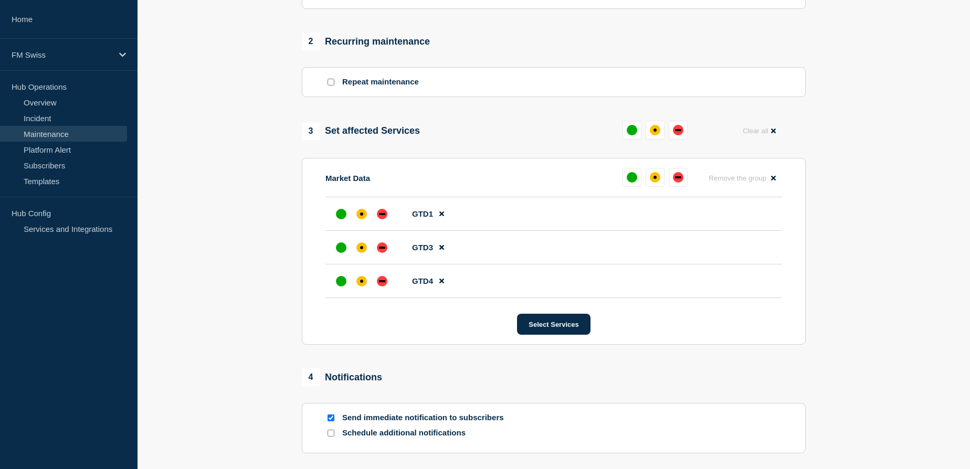
scroll to position [569, 0]
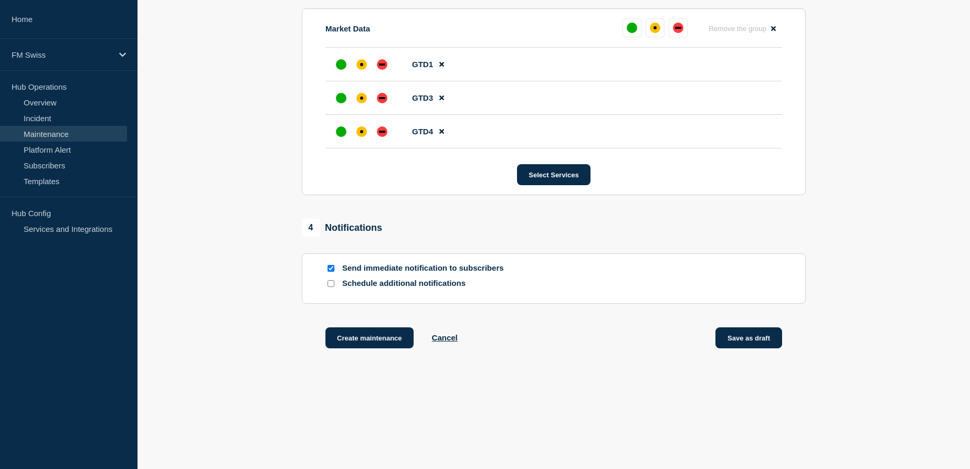
click at [748, 341] on button "Save as draft" at bounding box center [748, 338] width 67 height 21
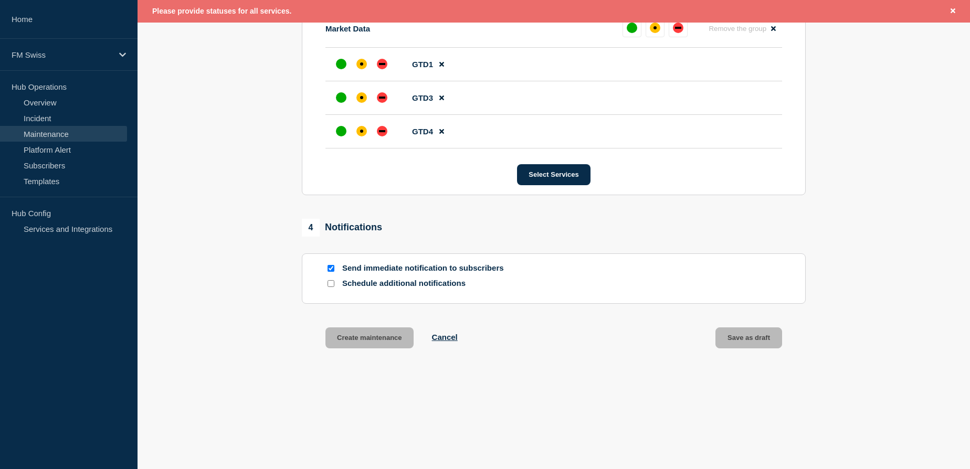
scroll to position [456, 0]
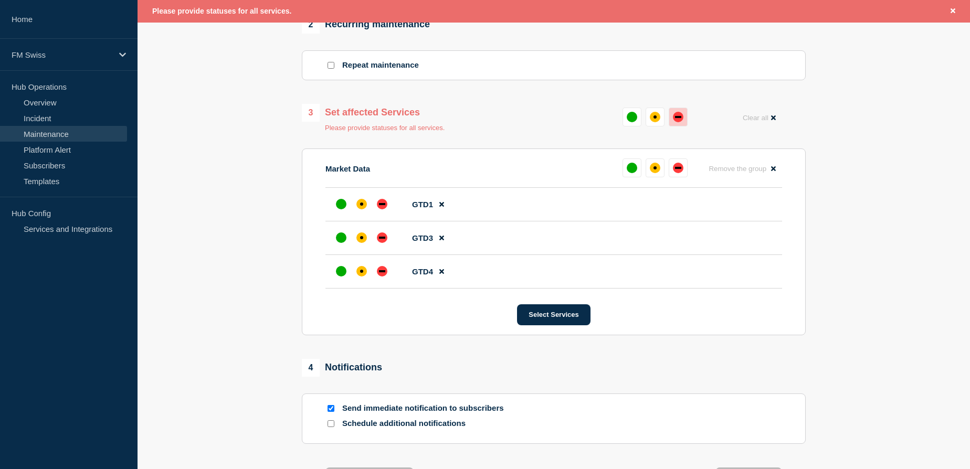
click at [684, 119] on button at bounding box center [678, 117] width 19 height 19
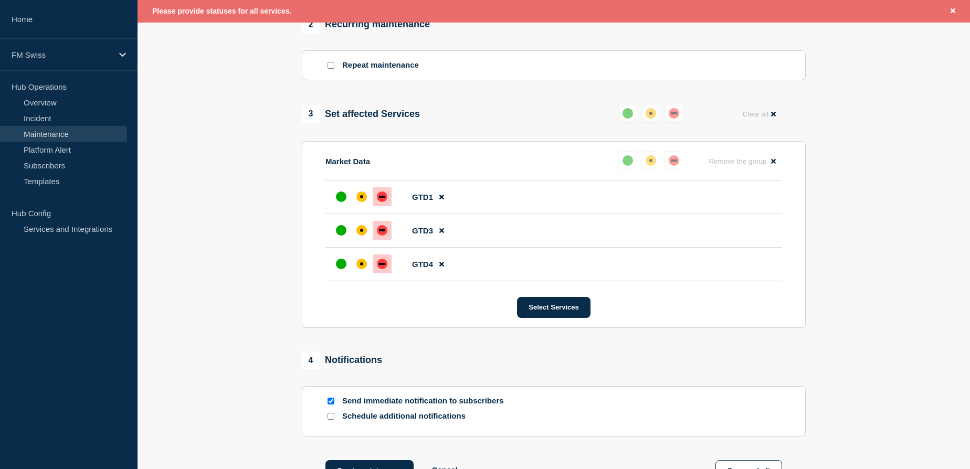
scroll to position [592, 0]
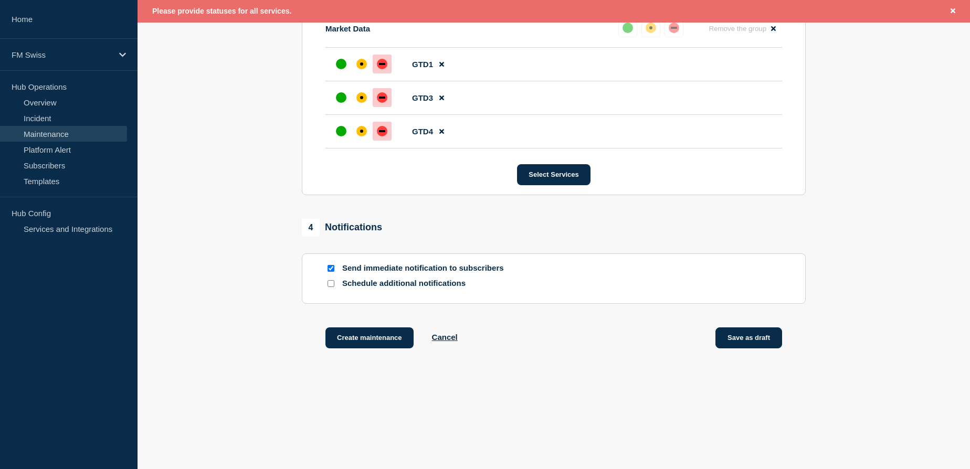
click at [758, 343] on button "Save as draft" at bounding box center [748, 338] width 67 height 21
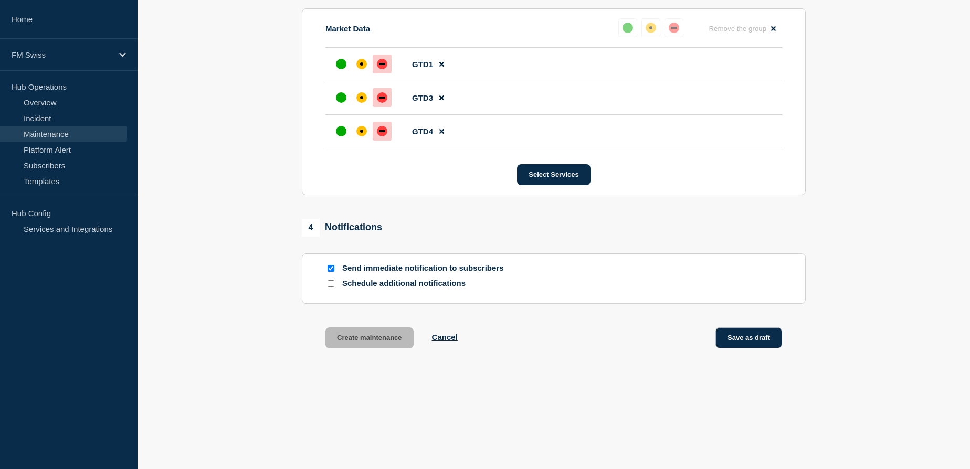
scroll to position [569, 0]
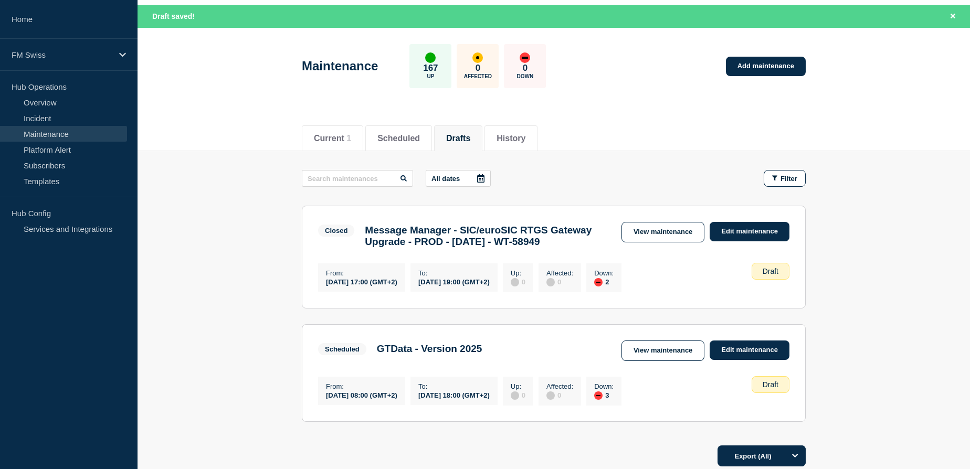
scroll to position [148, 0]
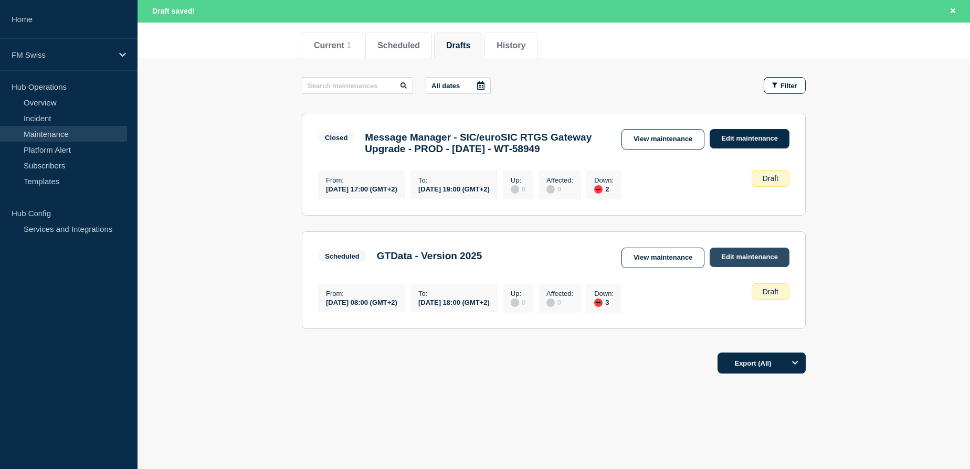
click at [754, 259] on link "Edit maintenance" at bounding box center [750, 257] width 80 height 19
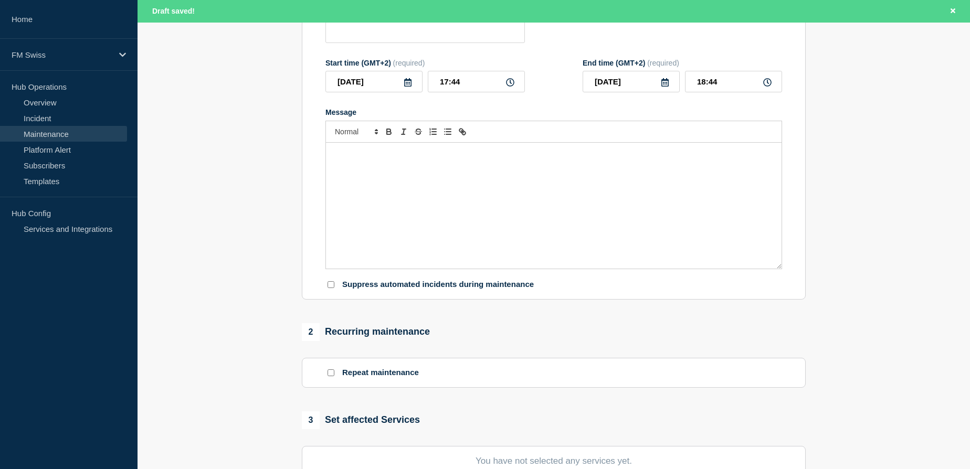
type input "GTData - Version 2025"
type input "[DATE]"
type input "08:00"
type input "[DATE]"
type input "18:00"
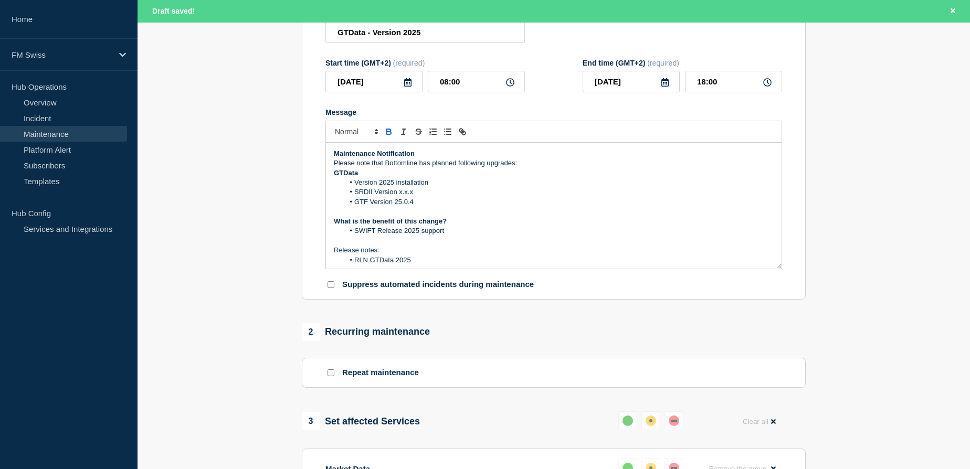
click at [355, 229] on li "SWIFT Release 2025 support" at bounding box center [559, 230] width 430 height 9
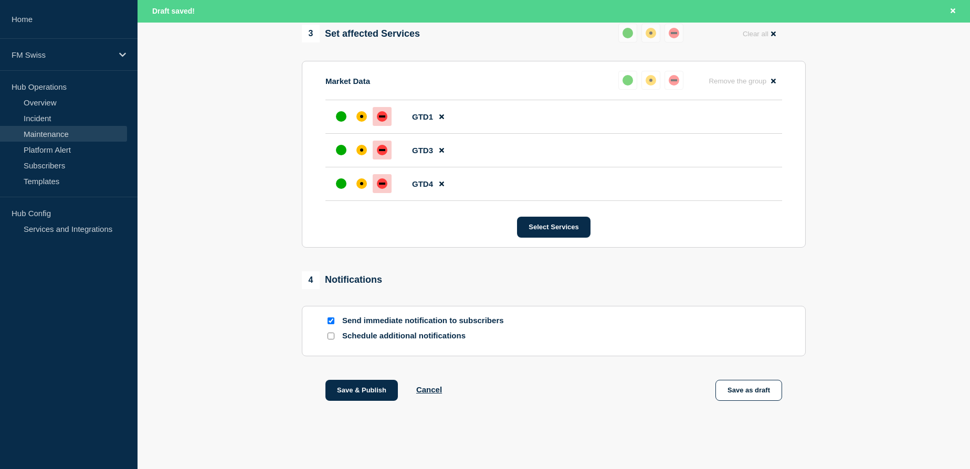
scroll to position [540, 0]
click at [733, 390] on button "Save as draft" at bounding box center [748, 390] width 67 height 21
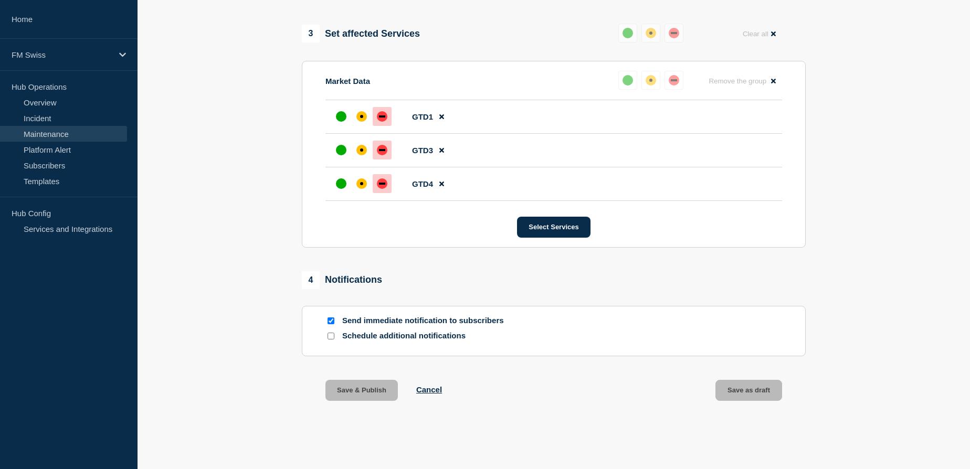
scroll to position [517, 0]
